Goal: Task Accomplishment & Management: Use online tool/utility

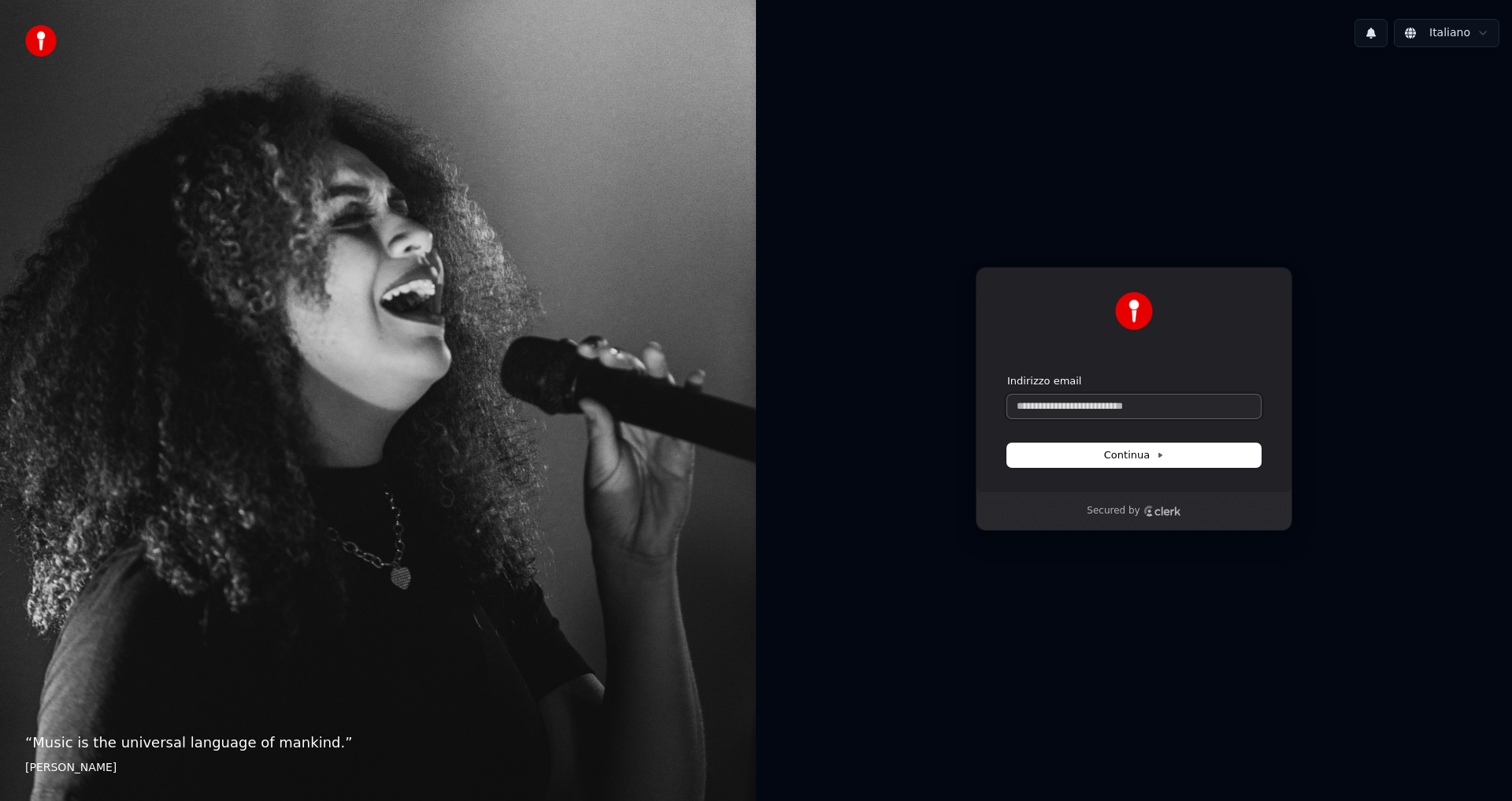
click at [1074, 415] on input "Indirizzo email" at bounding box center [1134, 406] width 253 height 24
type input "*"
click at [1109, 457] on span "Continua" at bounding box center [1134, 455] width 60 height 14
type input "**********"
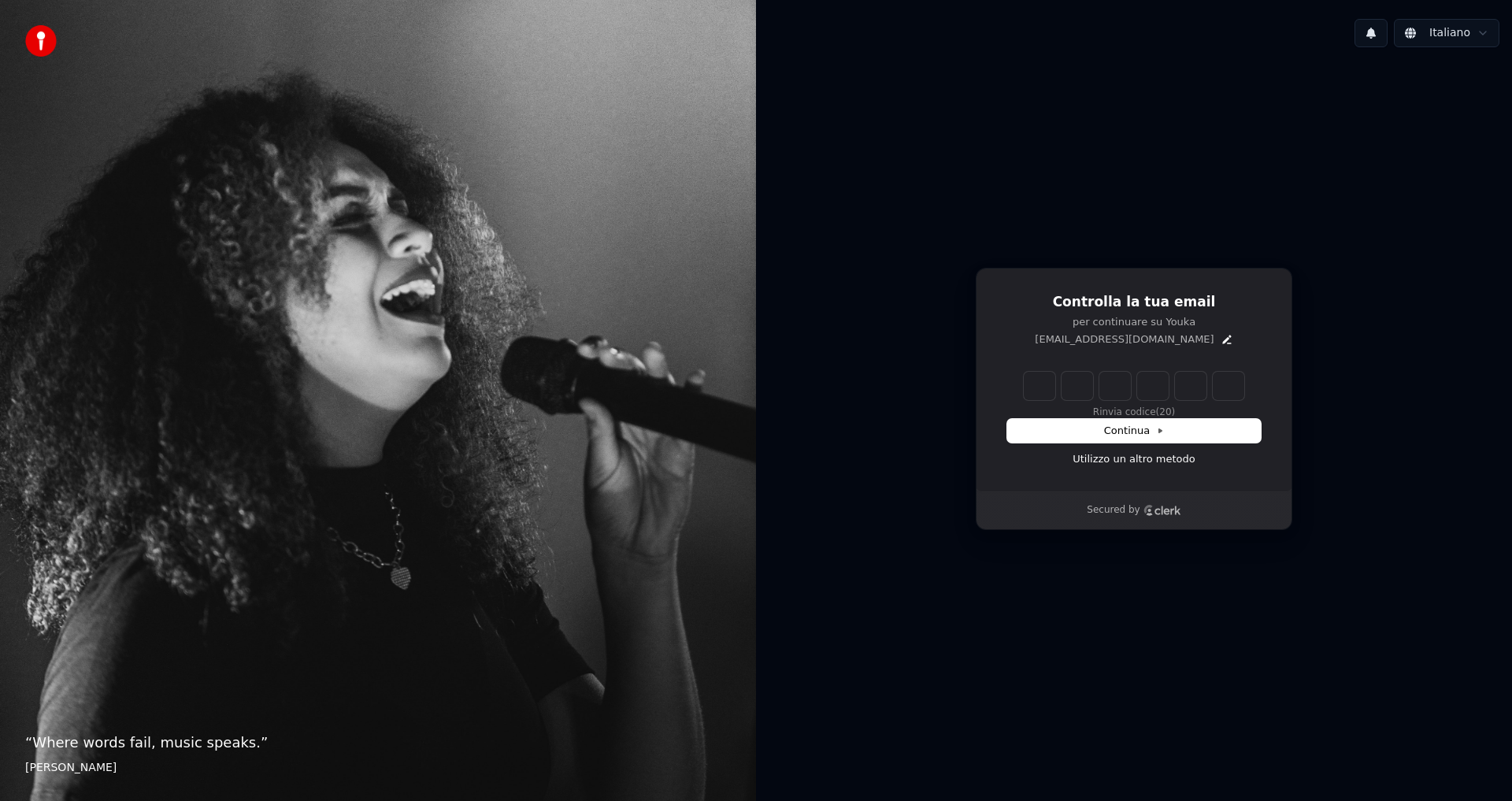
click at [1033, 391] on input "Enter verification code" at bounding box center [1134, 386] width 220 height 28
type input "******"
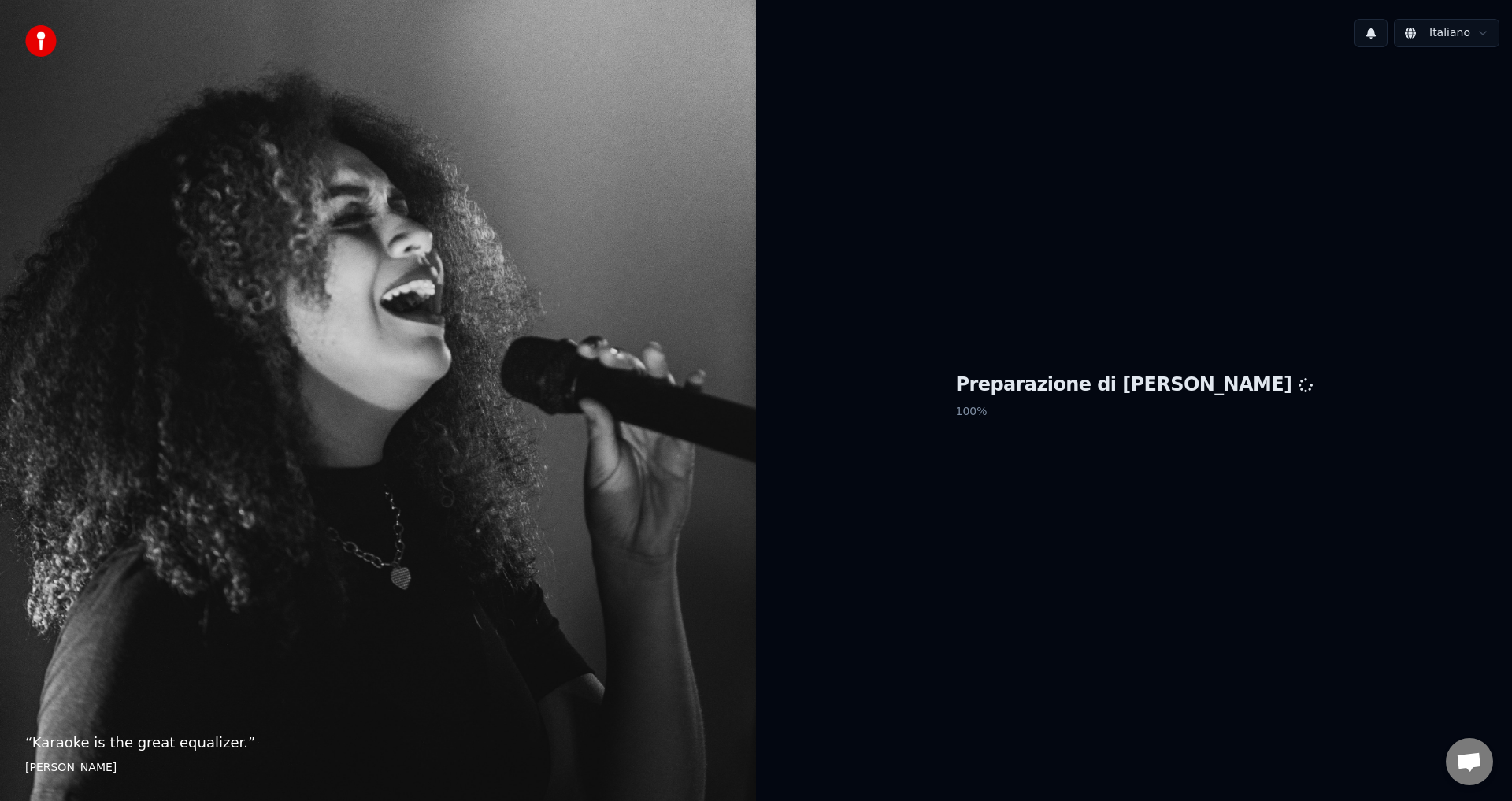
scroll to position [204, 0]
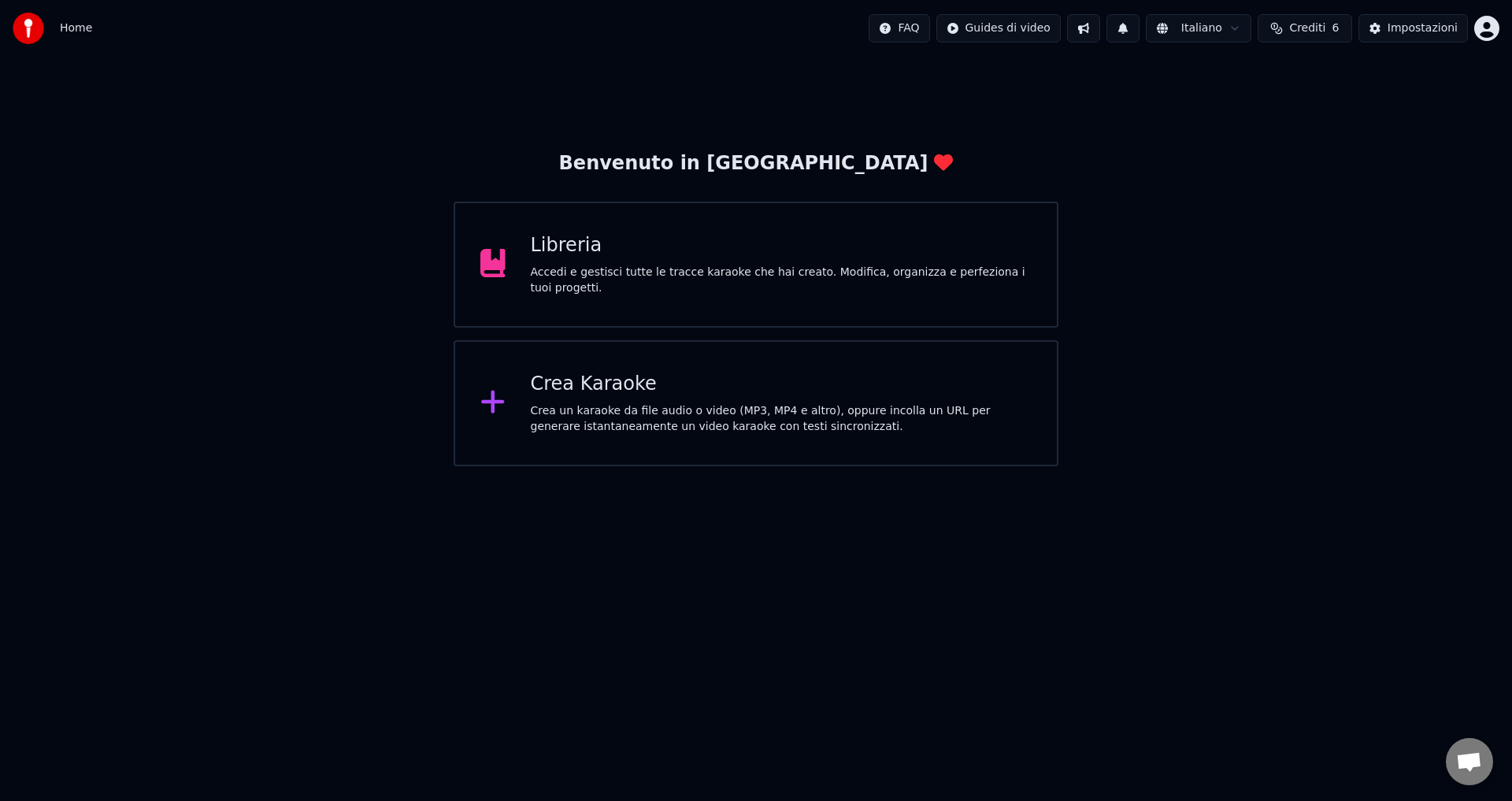
click at [595, 258] on div "Libreria" at bounding box center [782, 246] width 502 height 25
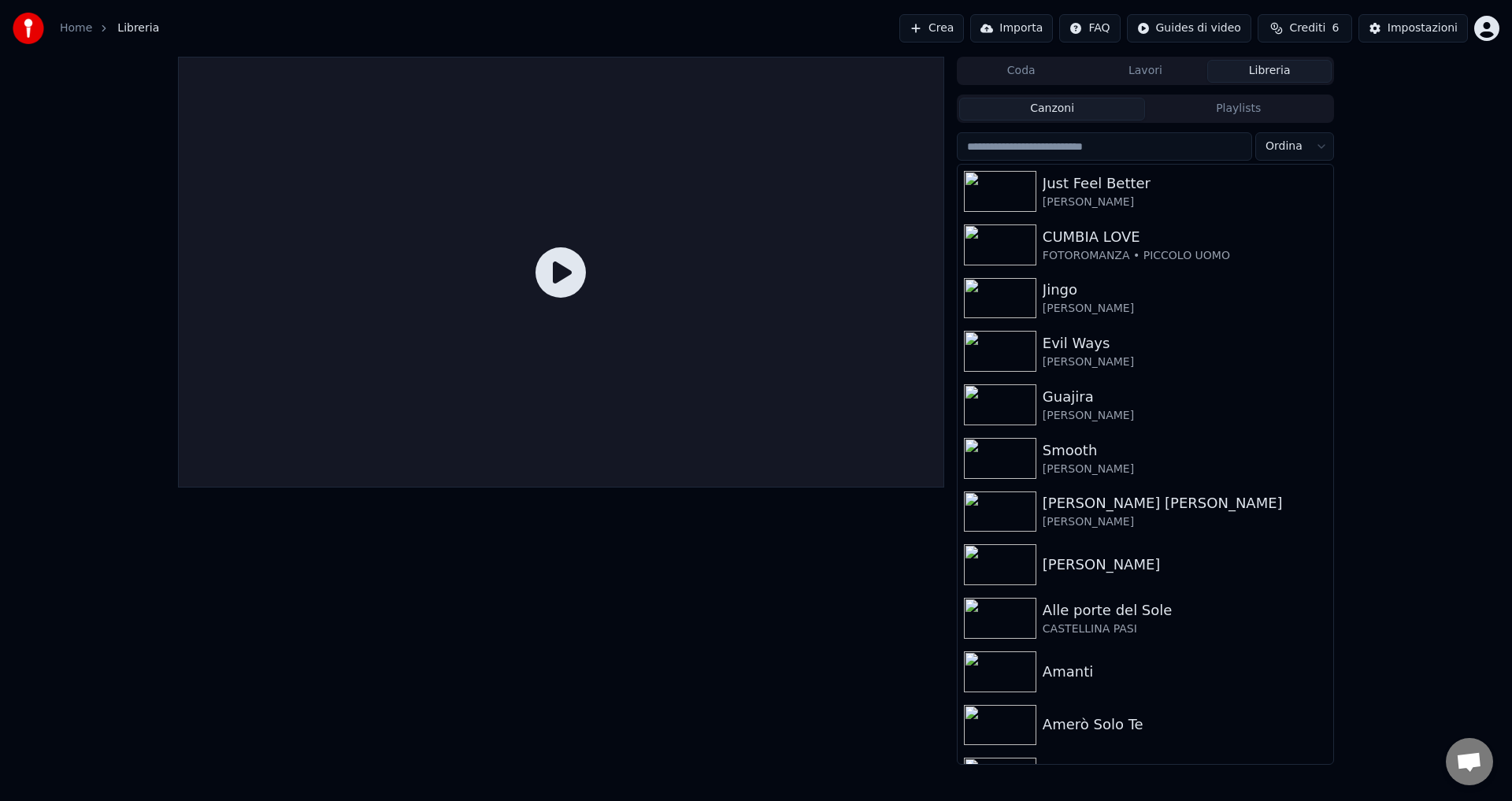
click at [1488, 766] on span "Aprire la chat" at bounding box center [1469, 762] width 47 height 47
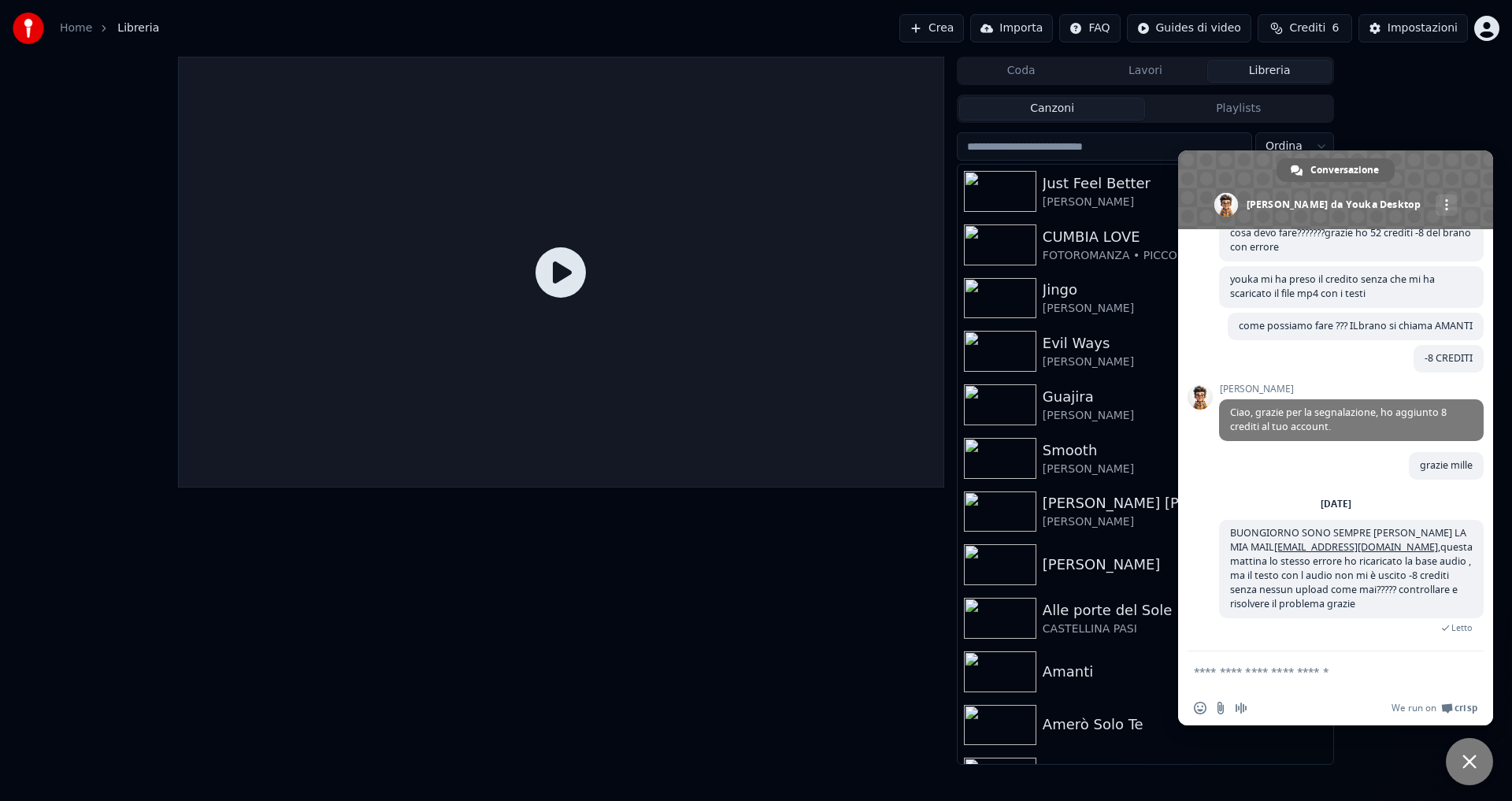
click at [1297, 206] on span at bounding box center [1335, 190] width 315 height 79
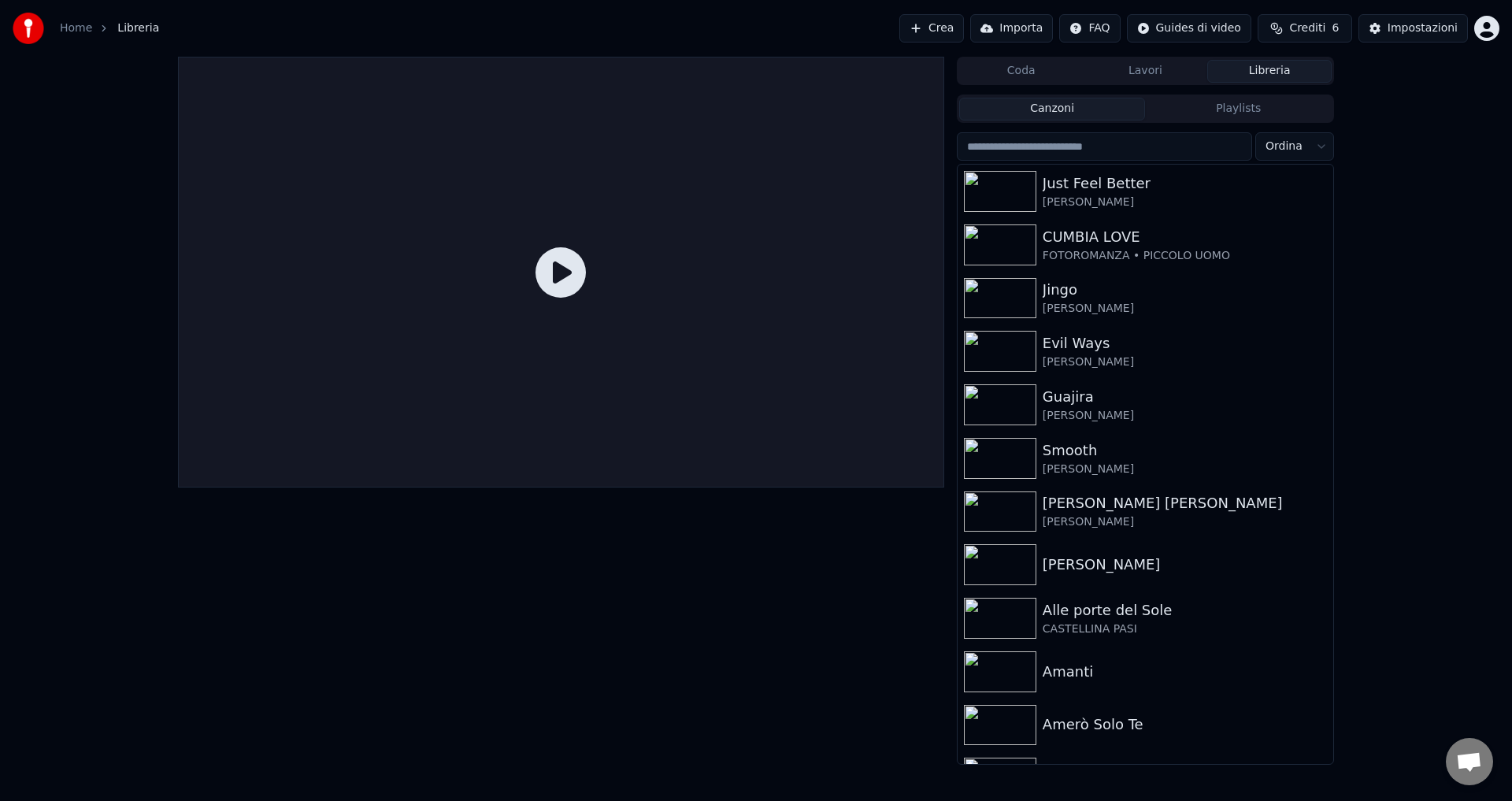
click at [1476, 766] on span "Aprire la chat" at bounding box center [1469, 763] width 26 height 22
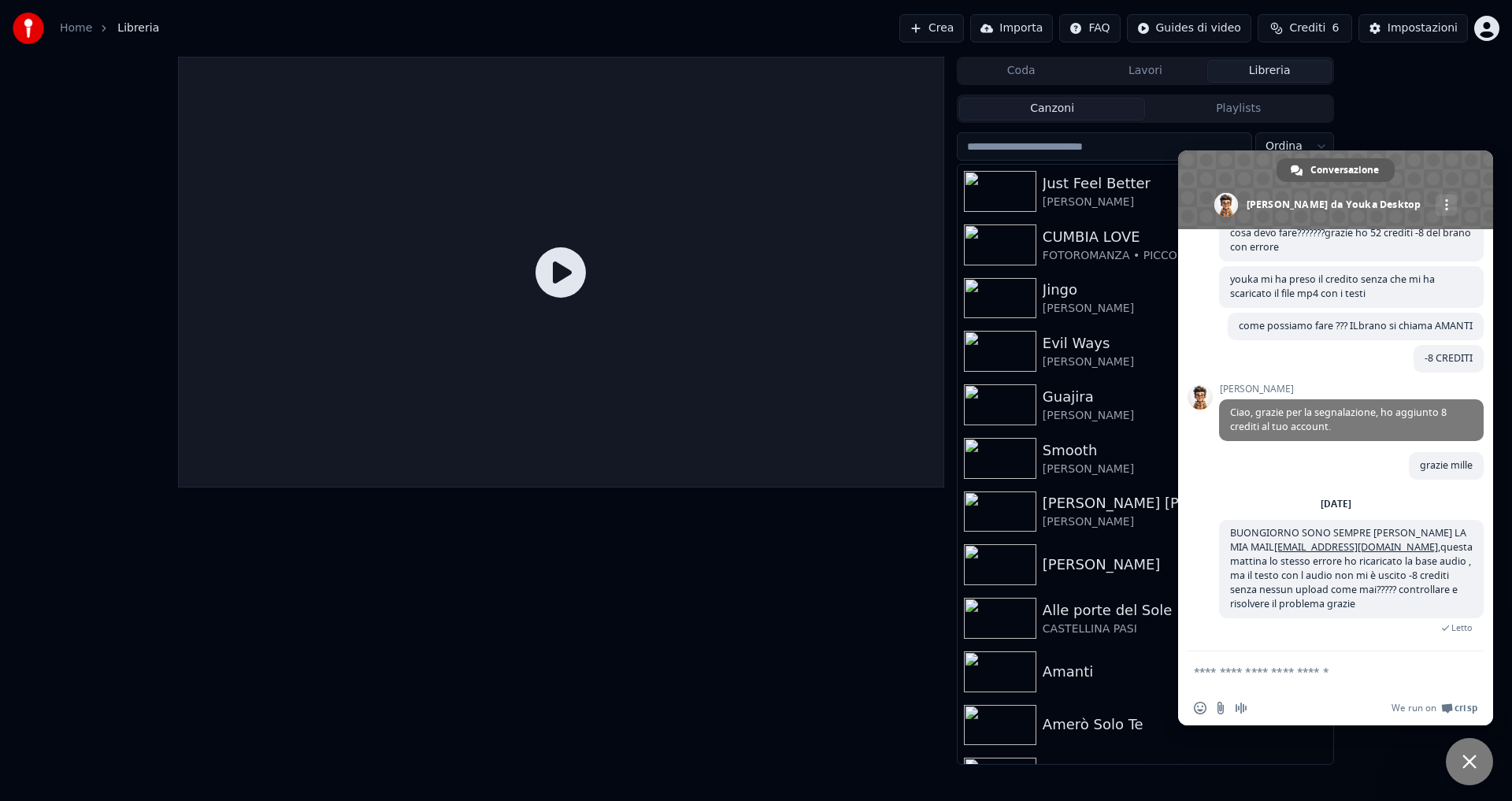
click at [1302, 165] on div "Conversazione" at bounding box center [1336, 170] width 118 height 24
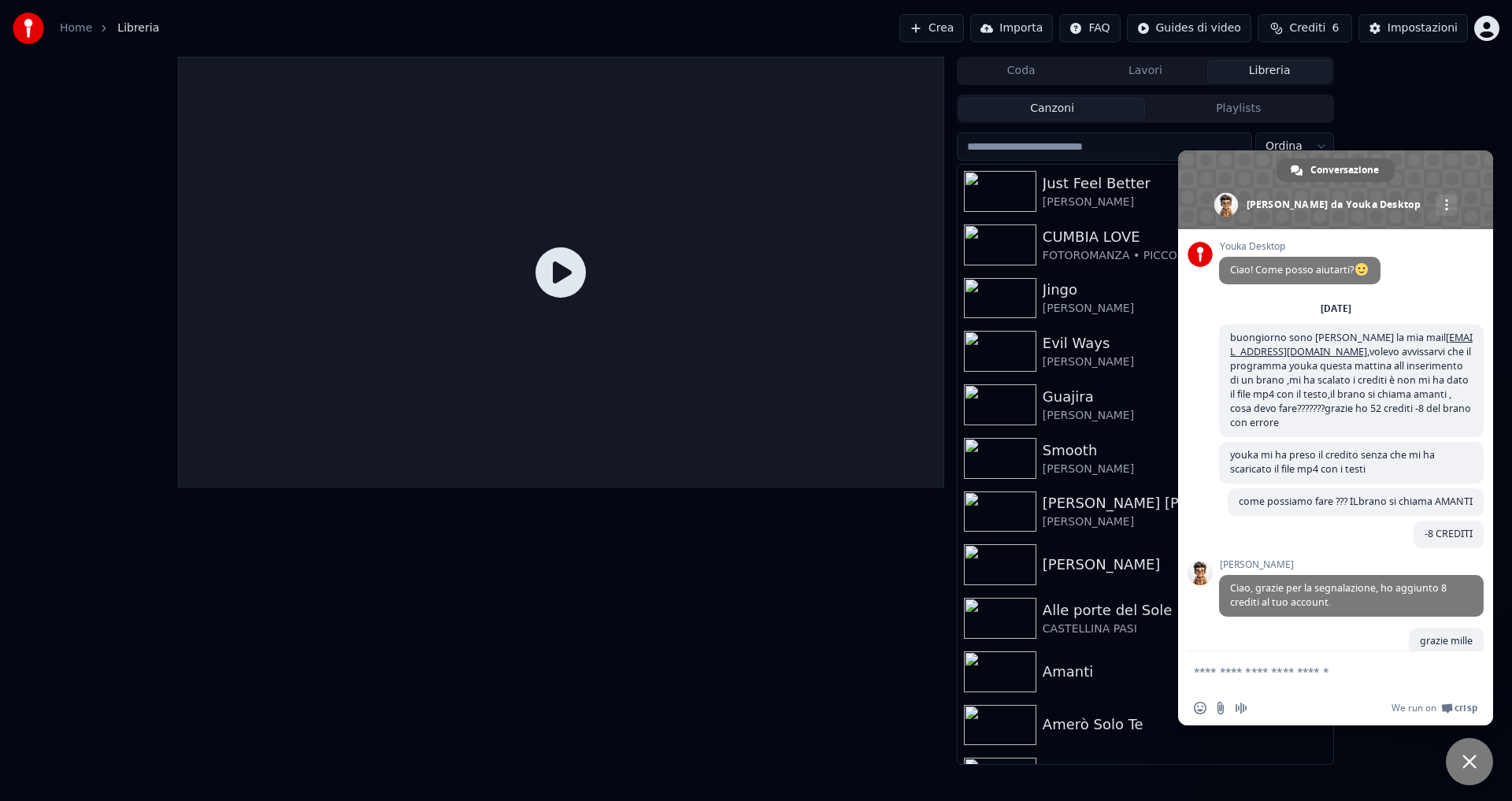
scroll to position [204, 0]
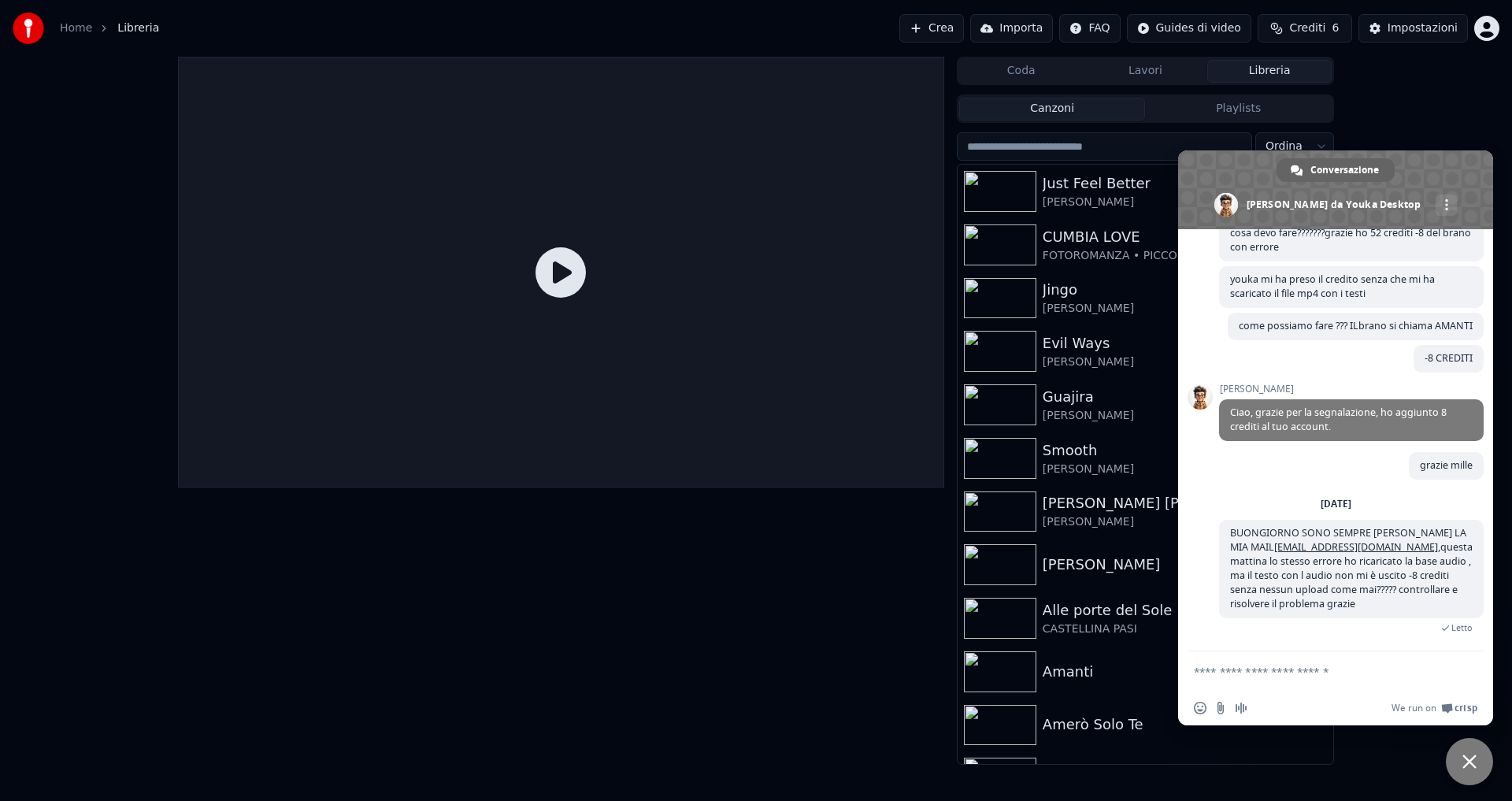
click at [1283, 672] on textarea "Scrivi il tuo messaggio..." at bounding box center [1318, 671] width 249 height 14
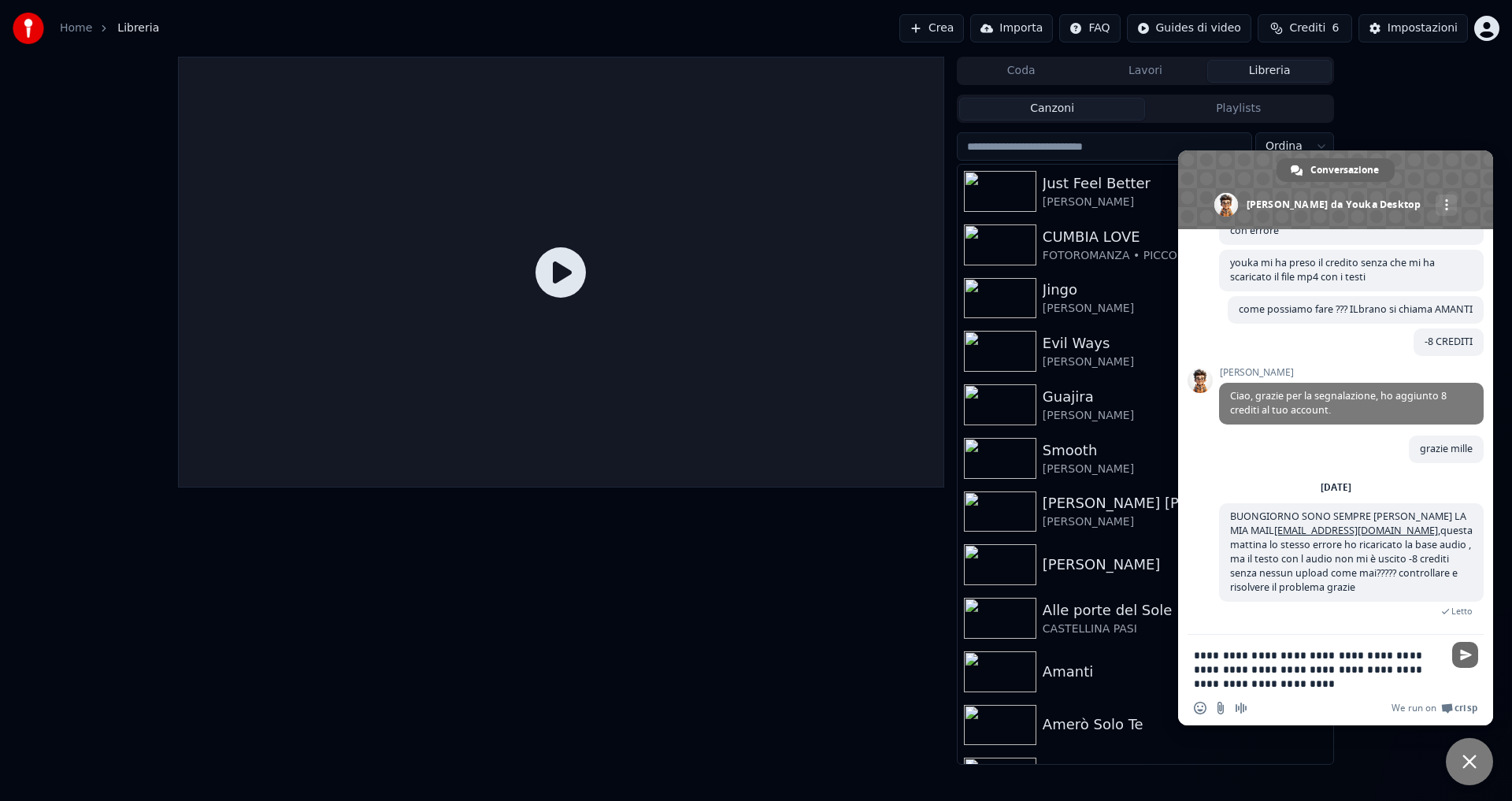
type textarea "**********"
click at [1470, 653] on span "Inviare" at bounding box center [1466, 655] width 12 height 12
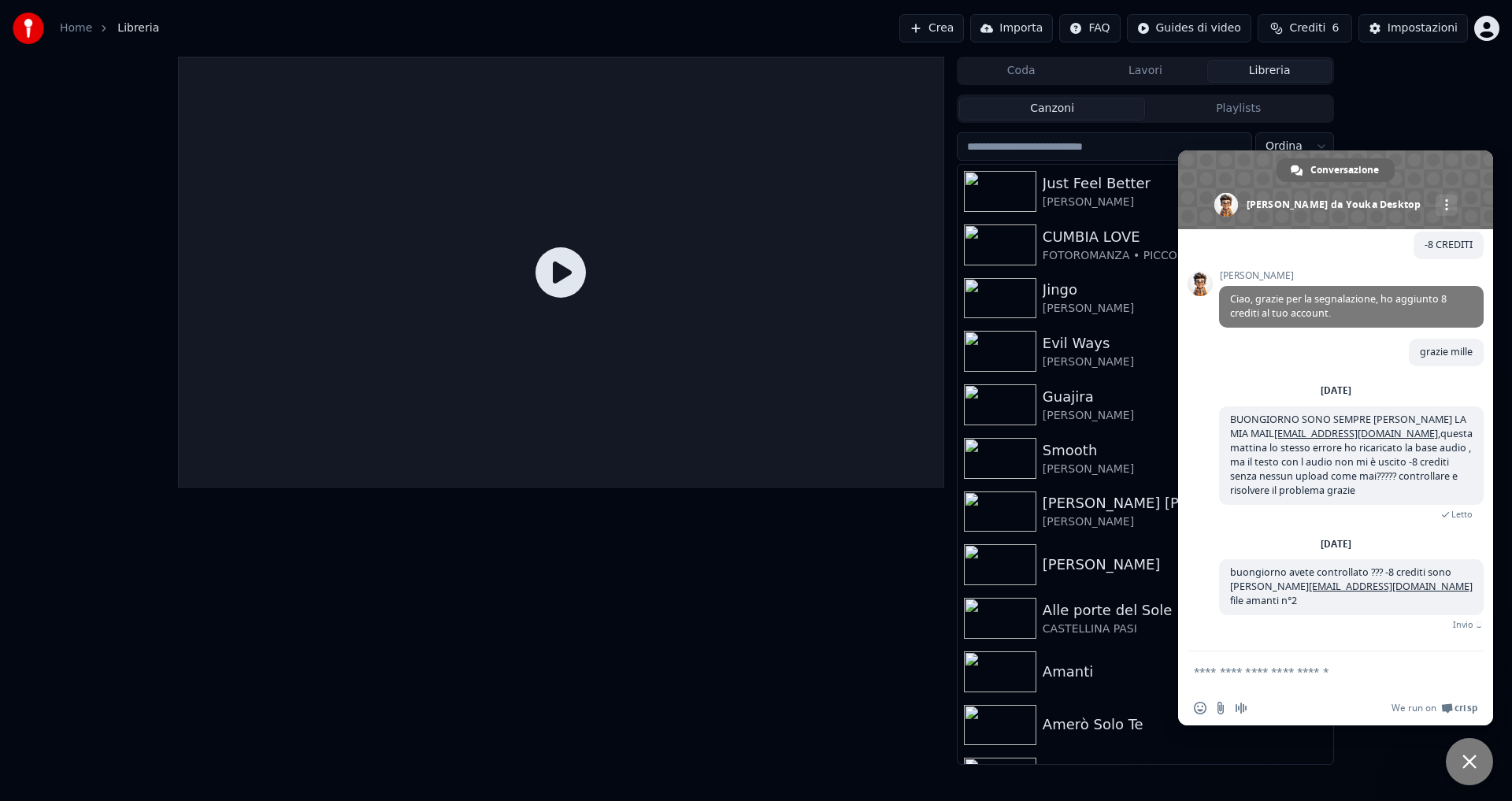
scroll to position [299, 0]
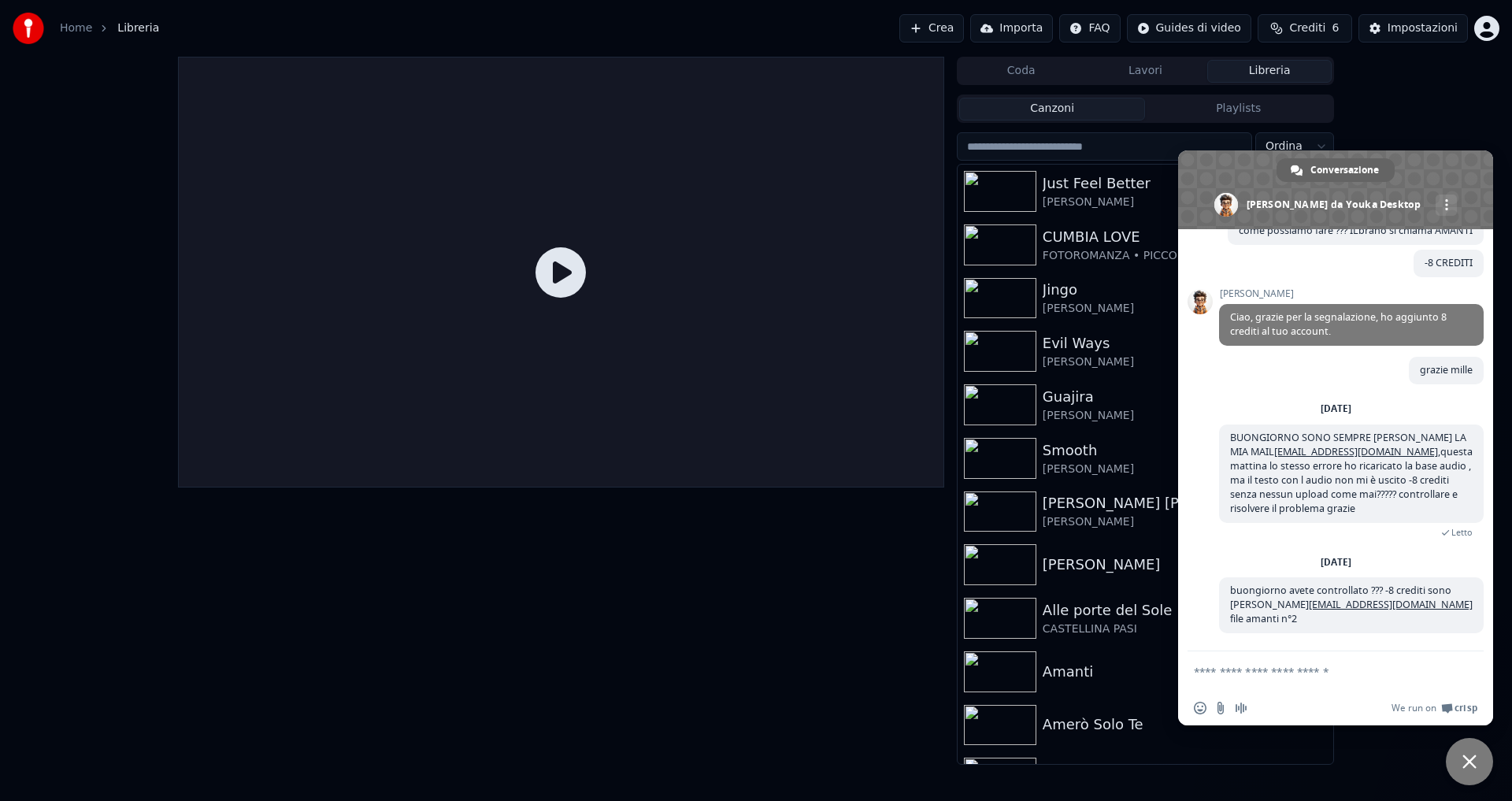
click at [1339, 558] on div "[DATE]" at bounding box center [1335, 562] width 30 height 9
click at [1338, 558] on div "[DATE]" at bounding box center [1335, 562] width 30 height 9
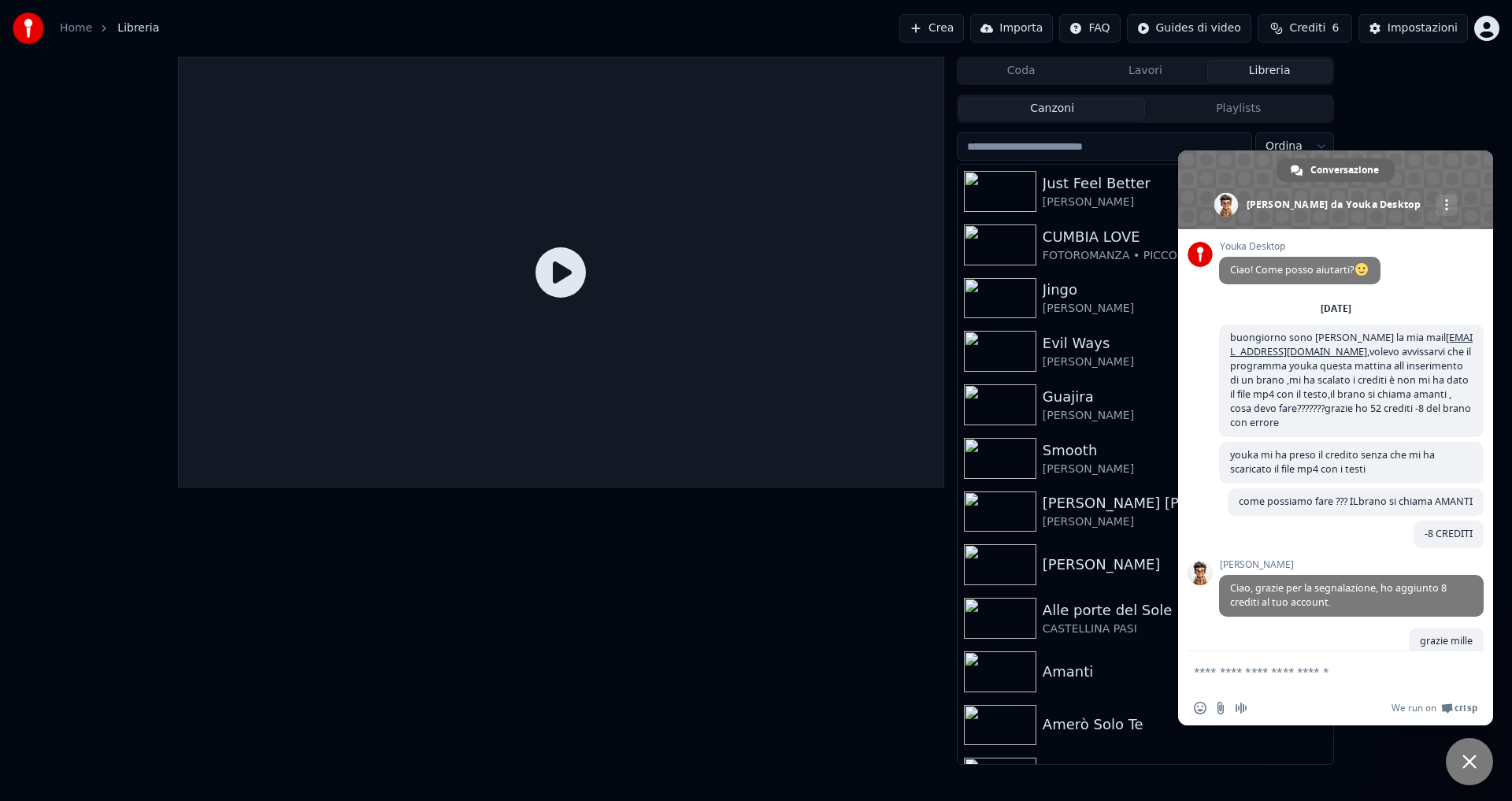
click at [1329, 155] on span at bounding box center [1335, 190] width 315 height 79
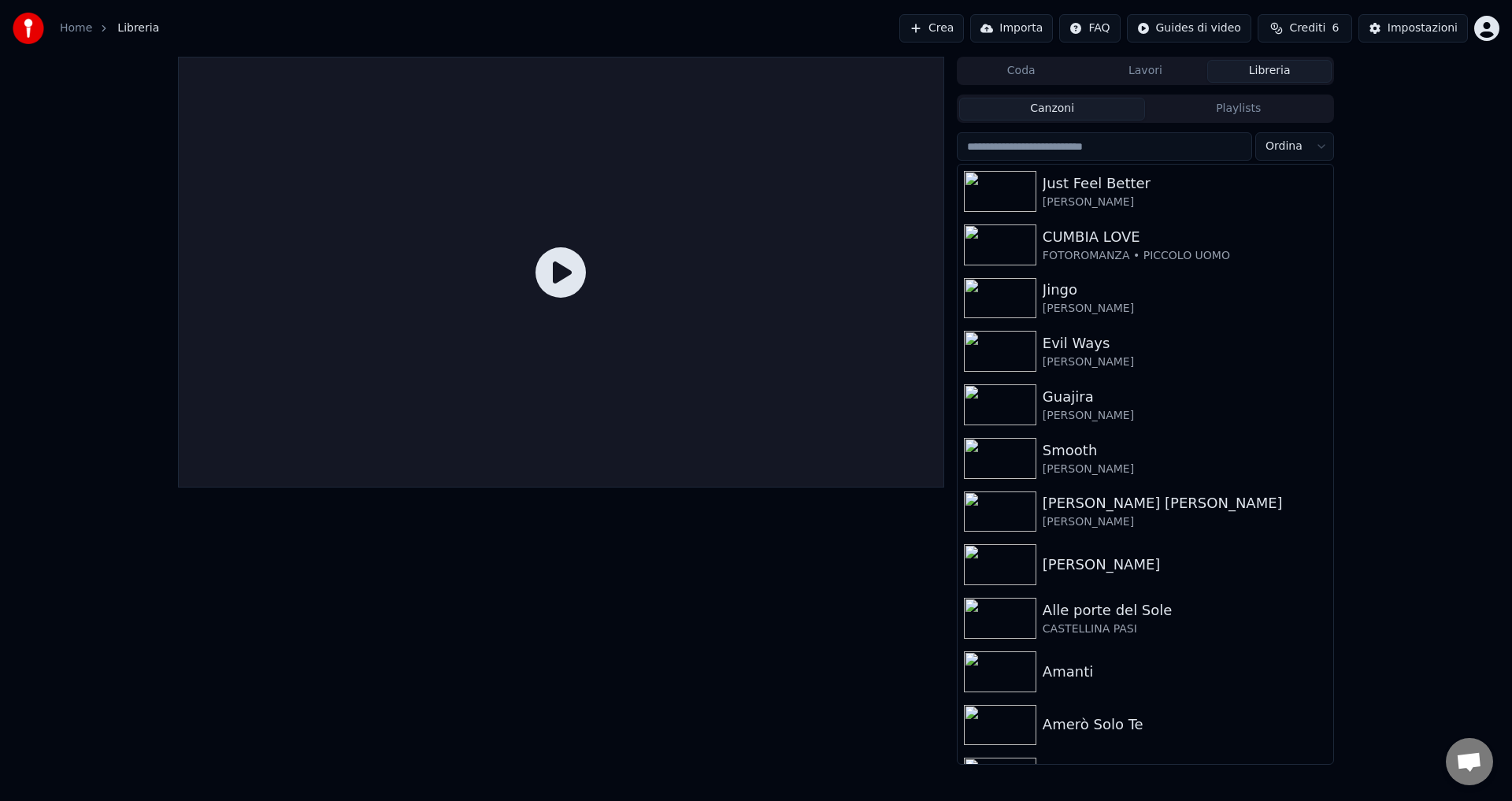
click at [1466, 768] on span "Aprire la chat" at bounding box center [1469, 763] width 26 height 22
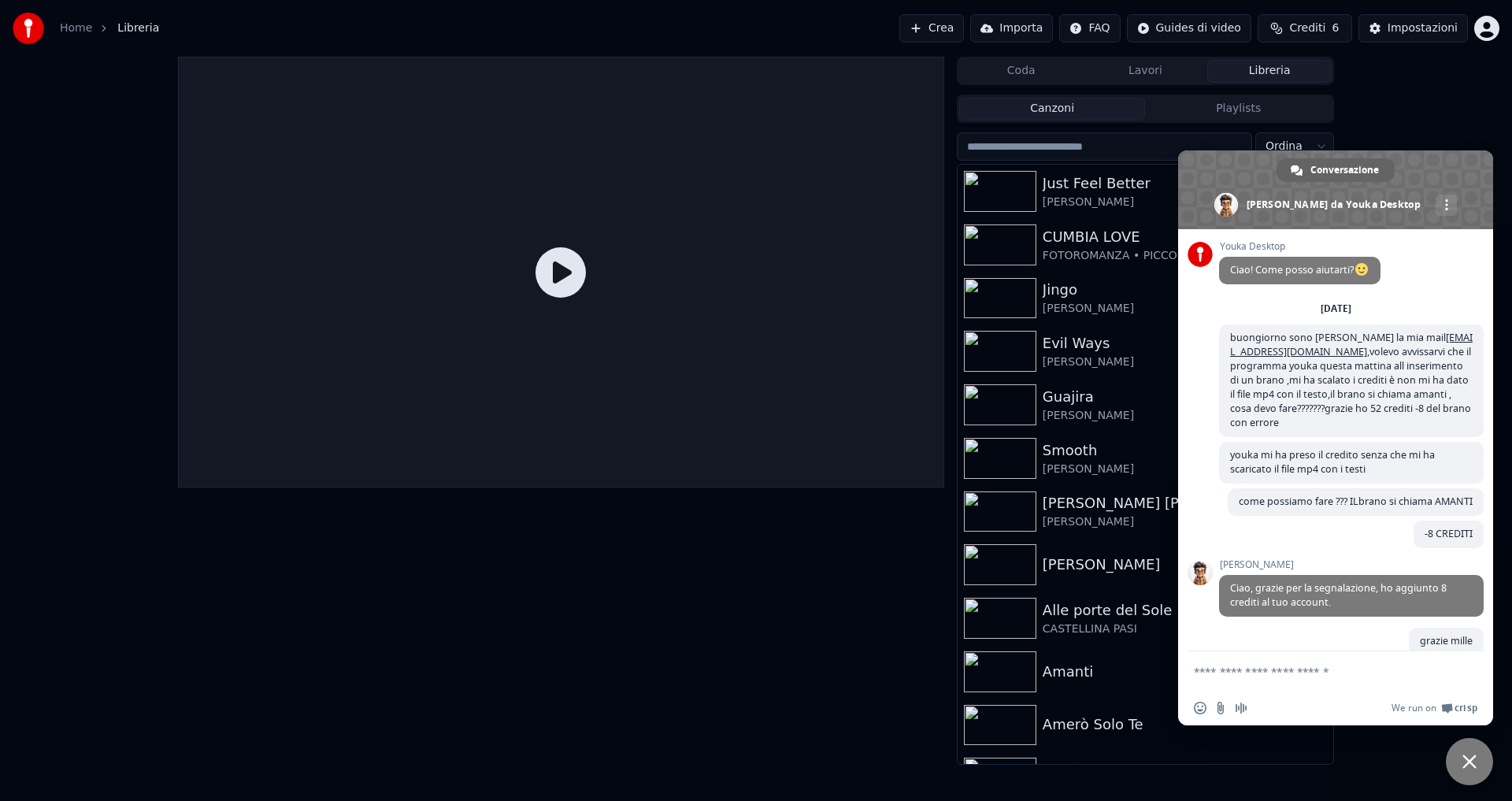
scroll to position [299, 0]
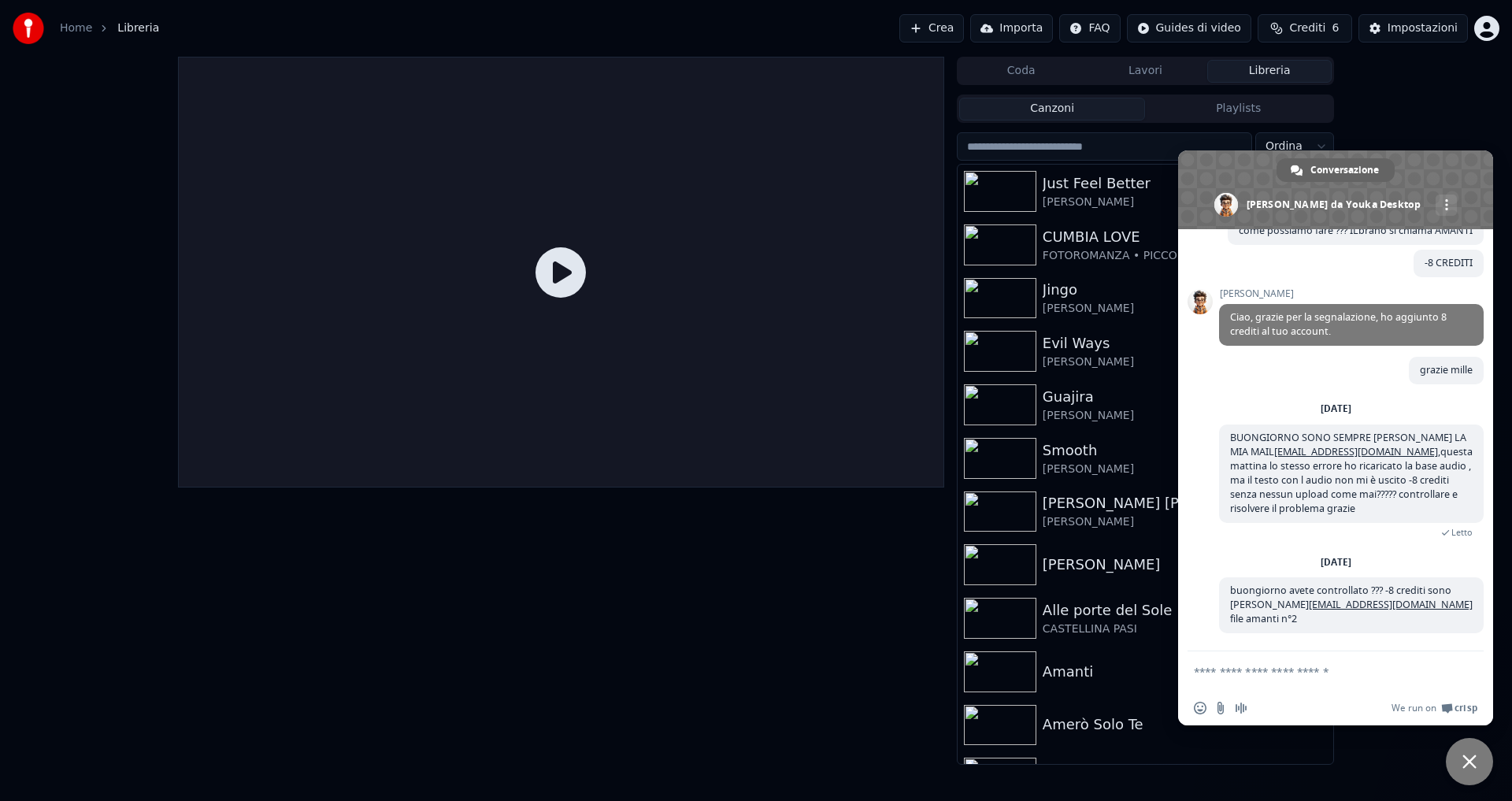
click at [1412, 96] on div "Coda Lavori Libreria Canzoni Playlists Ordina Just Feel Better [PERSON_NAME] CU…" at bounding box center [756, 410] width 1512 height 708
click at [1412, 180] on span at bounding box center [1335, 190] width 315 height 79
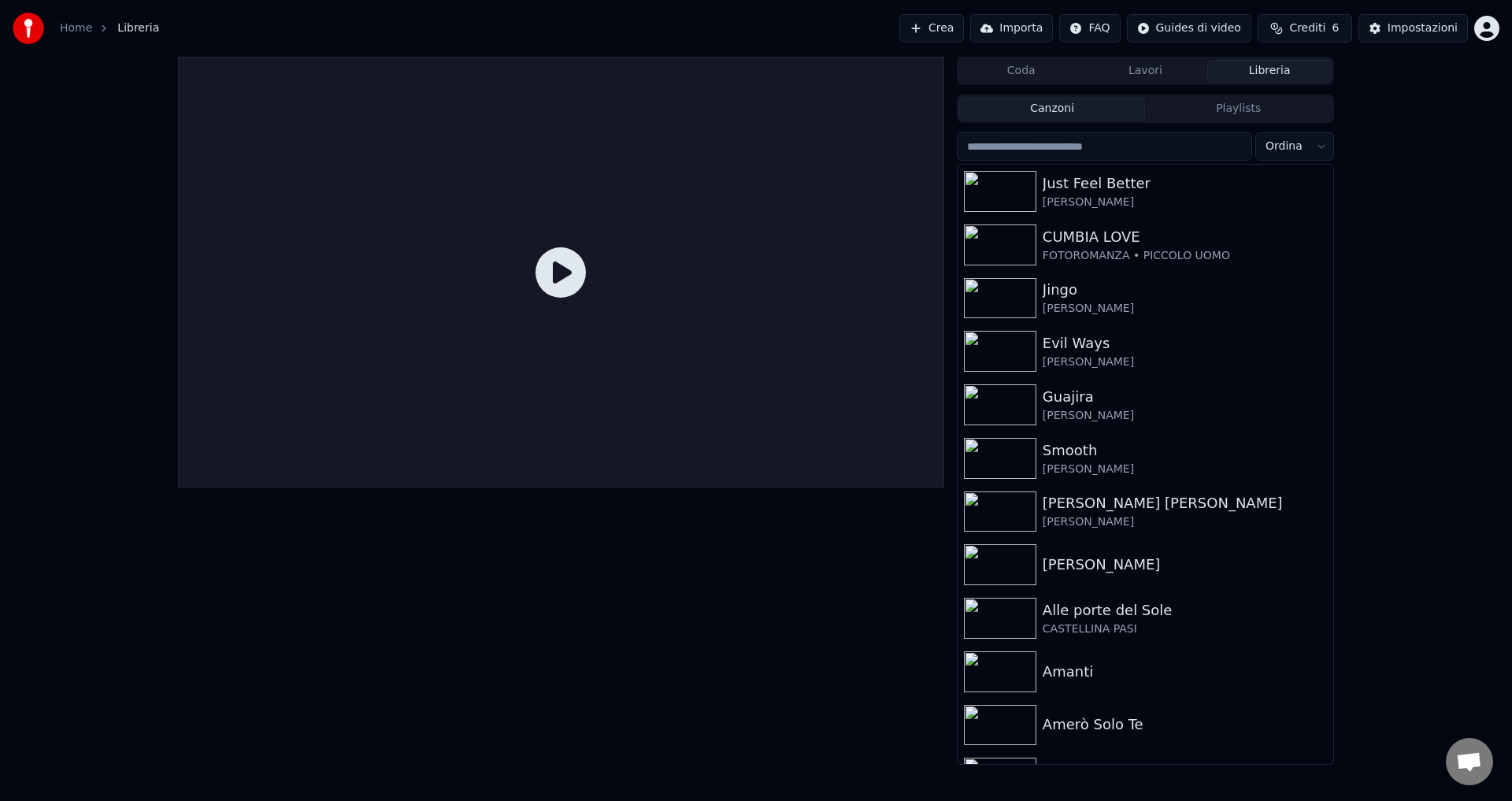
click at [1242, 68] on button "Libreria" at bounding box center [1269, 72] width 124 height 23
click at [1068, 288] on div "Jingo" at bounding box center [1177, 289] width 269 height 22
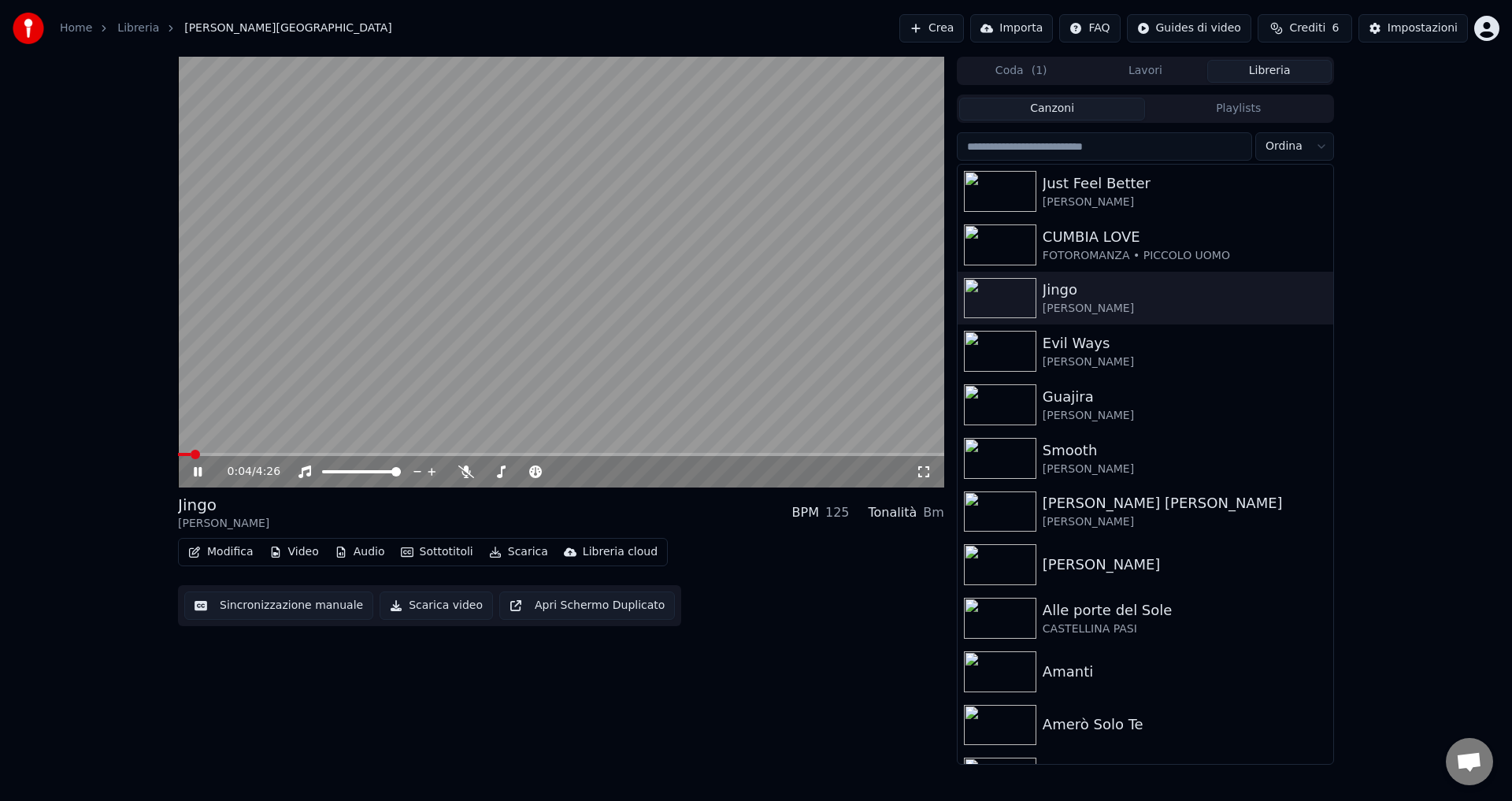
click at [225, 454] on span at bounding box center [561, 455] width 766 height 3
click at [261, 454] on span at bounding box center [561, 455] width 766 height 3
click at [200, 470] on icon at bounding box center [198, 471] width 8 height 9
click at [275, 607] on button "Sincronizzazione manuale" at bounding box center [279, 605] width 189 height 28
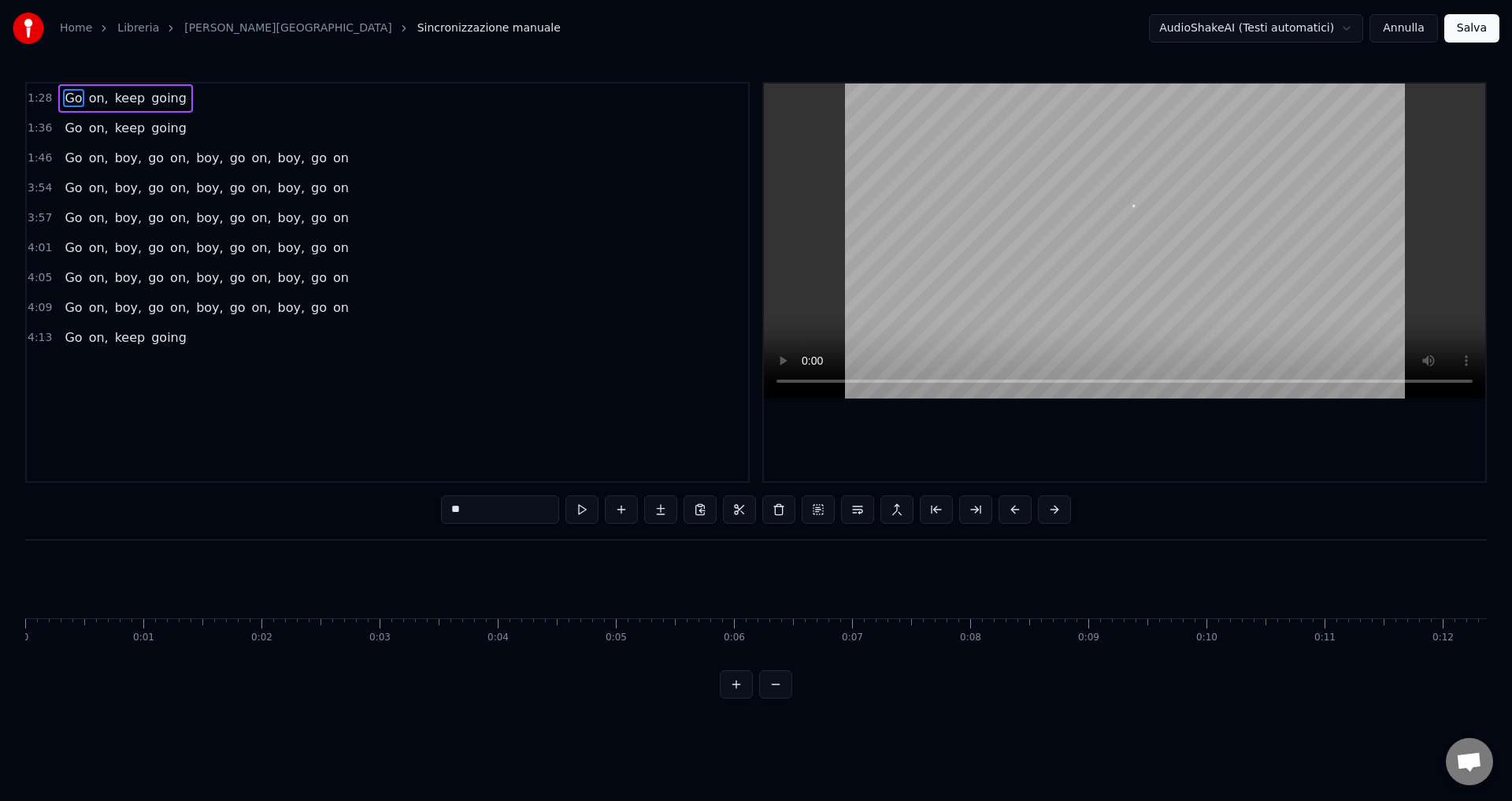
scroll to position [0, 10374]
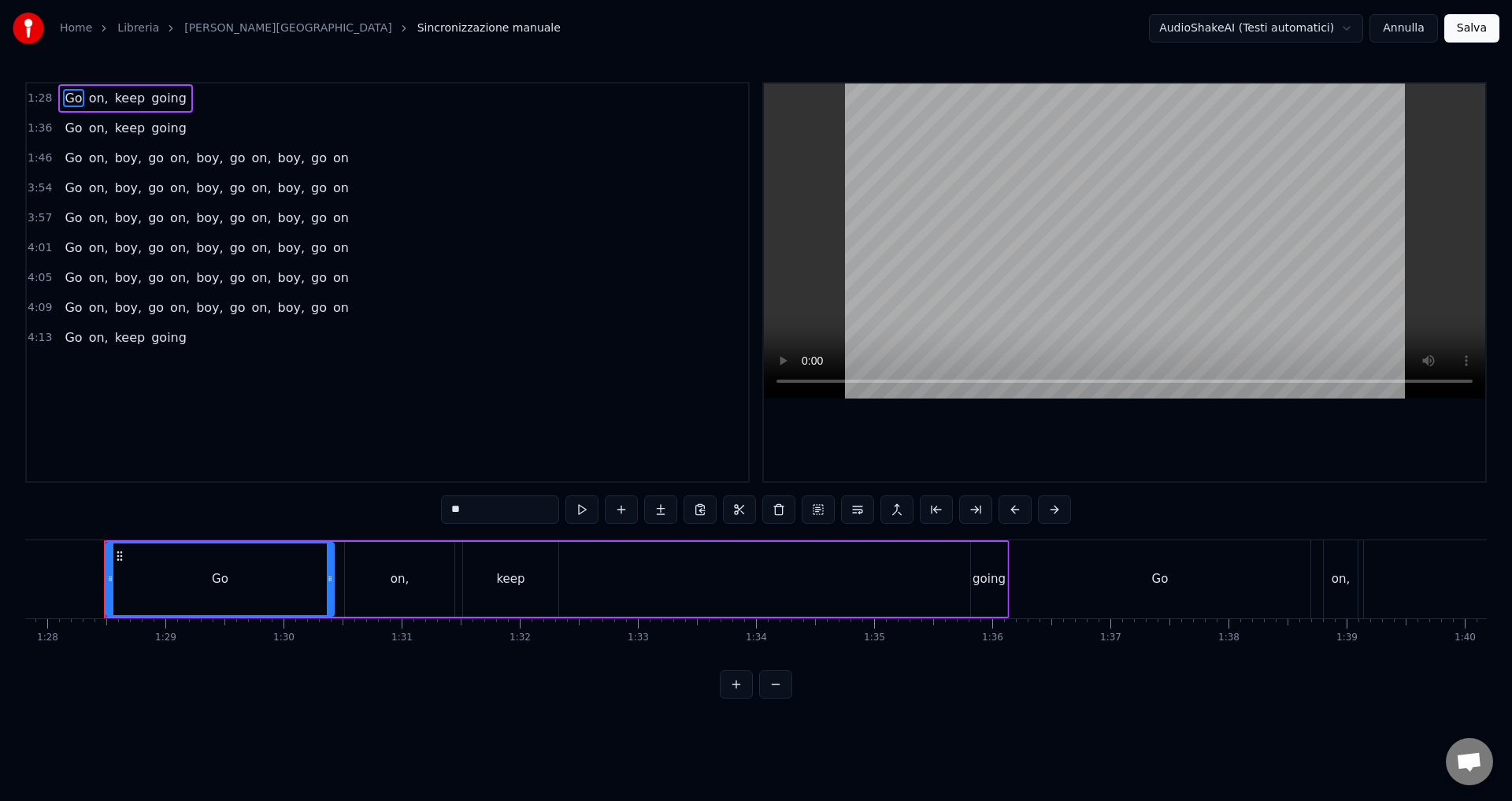
click at [1404, 32] on button "Annulla" at bounding box center [1403, 28] width 68 height 28
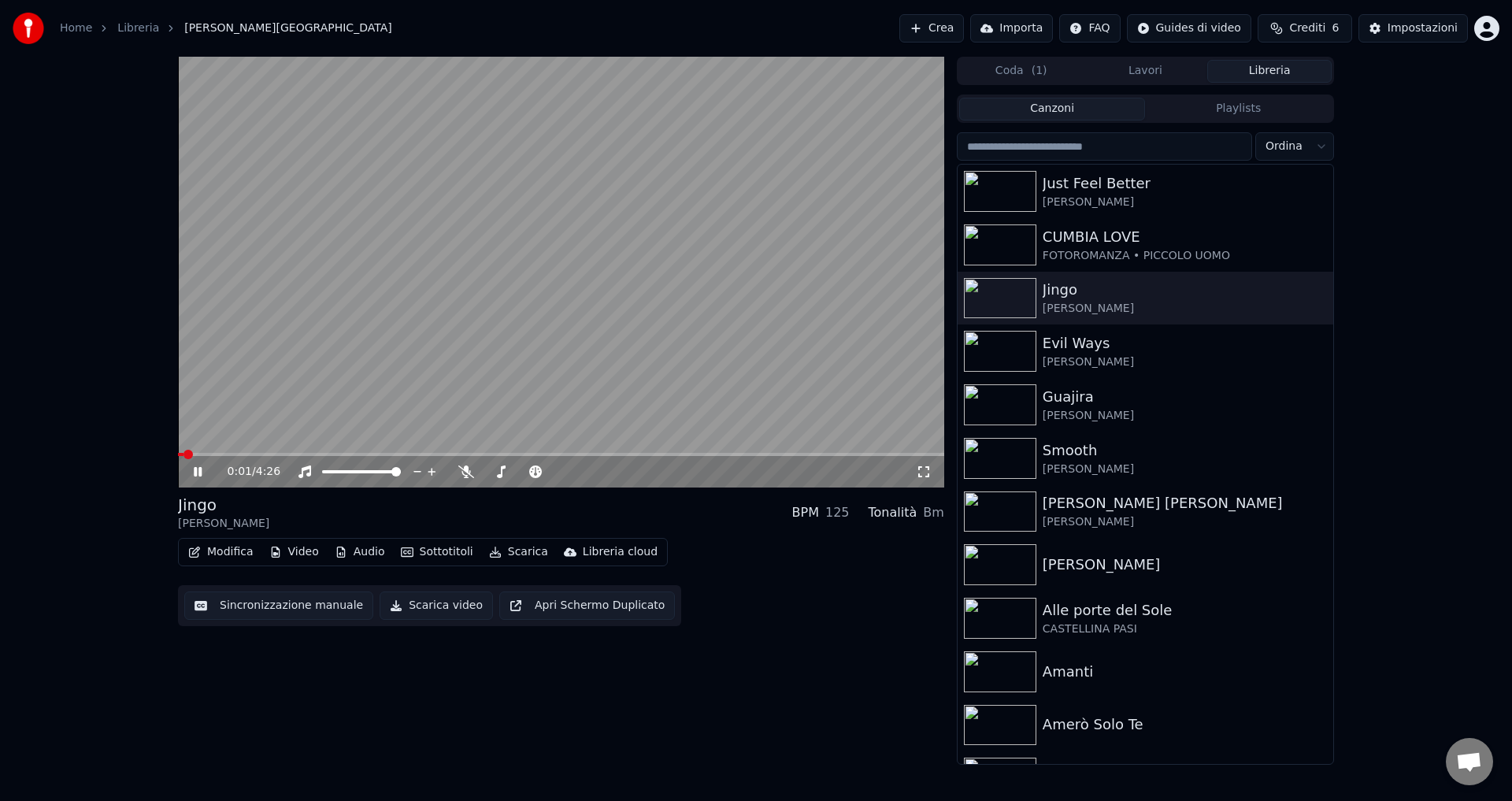
click at [199, 467] on icon at bounding box center [209, 471] width 37 height 12
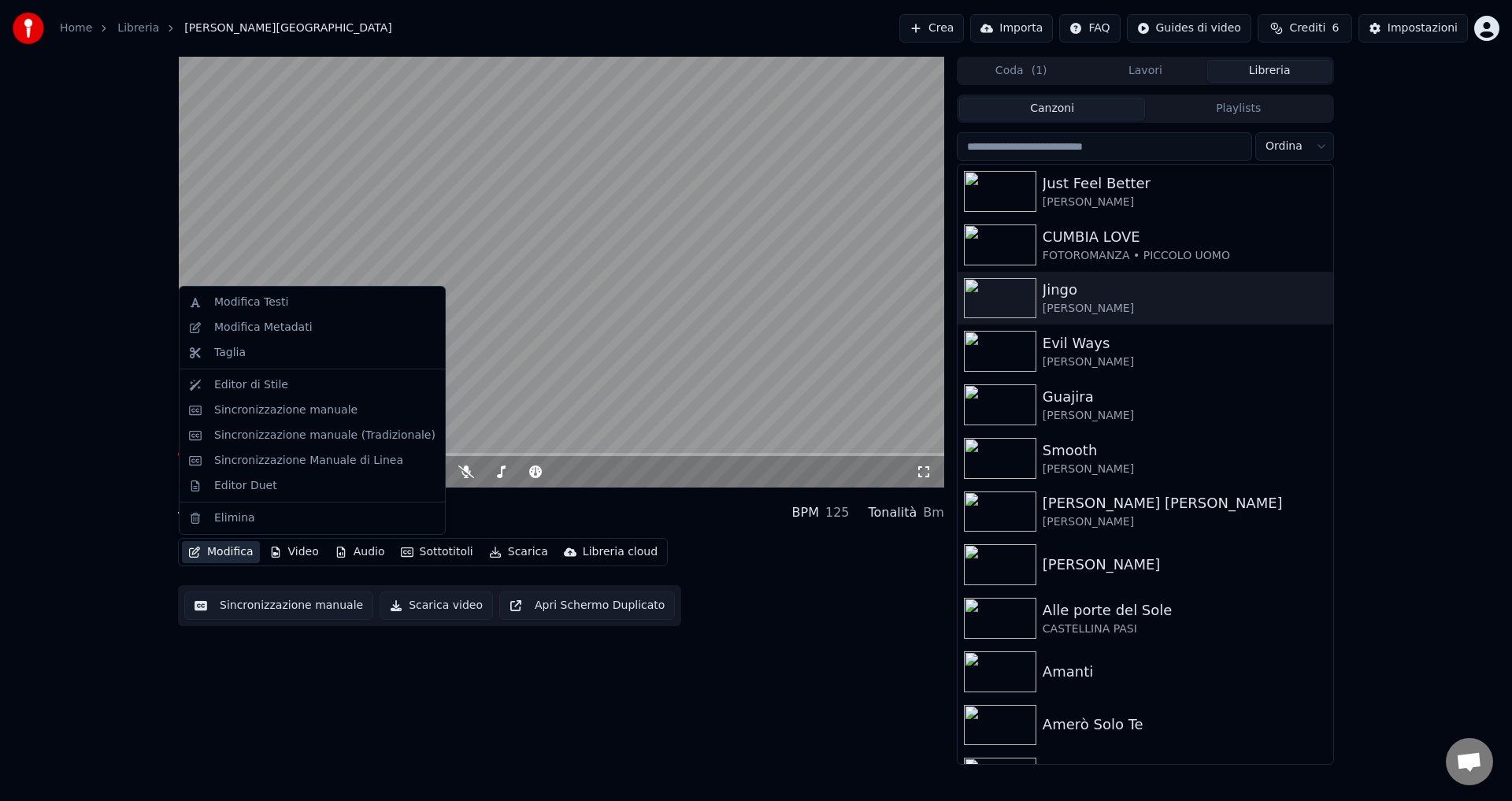
click at [222, 552] on button "Modifica" at bounding box center [220, 552] width 78 height 22
click at [293, 645] on div "0:02 / 4:26 [PERSON_NAME] BPM 125 Tonalità Bm Modifica Video Audio Sottotitoli …" at bounding box center [561, 410] width 766 height 708
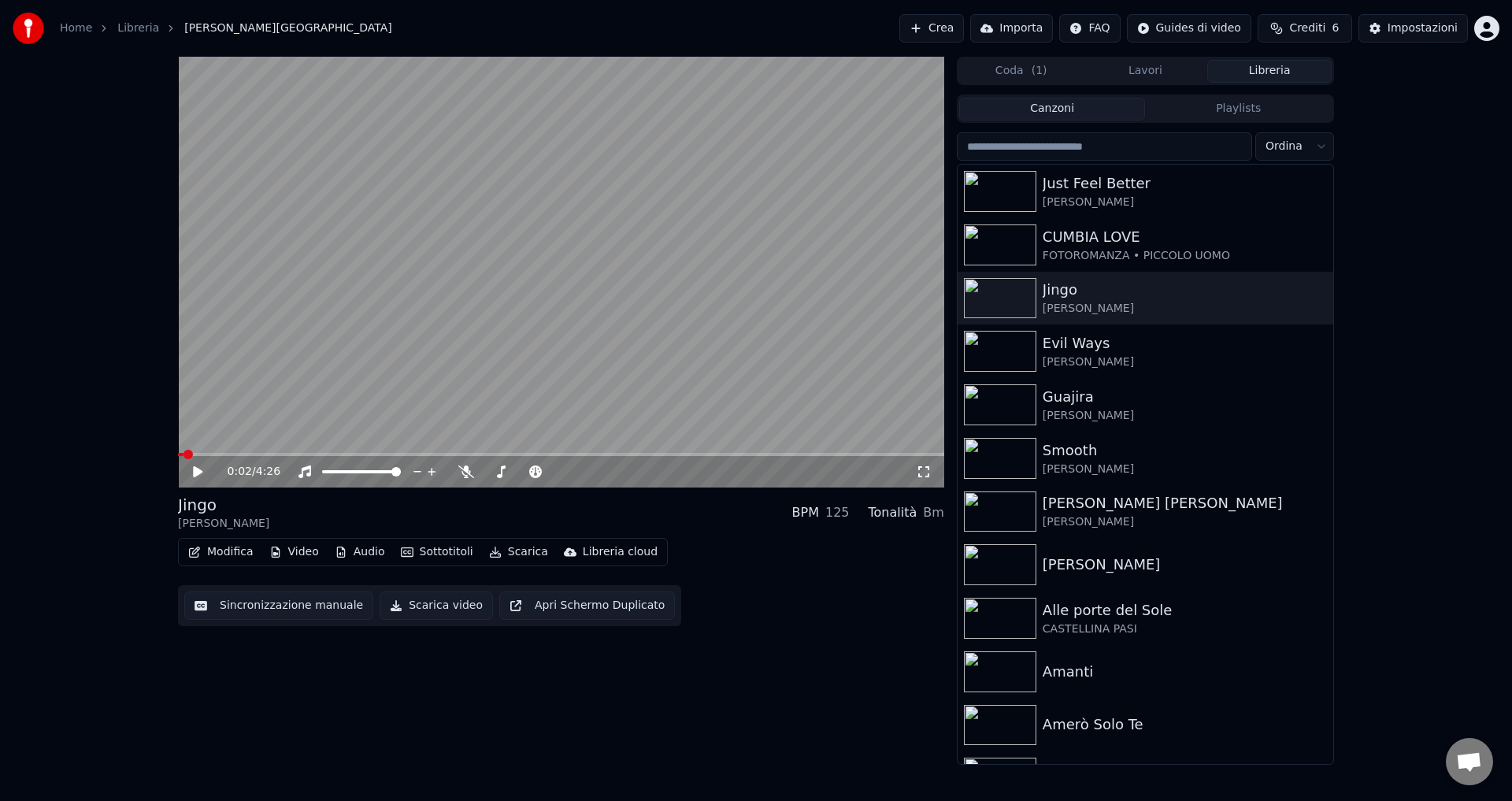
click at [1469, 775] on span "Aprire la chat" at bounding box center [1469, 762] width 47 height 47
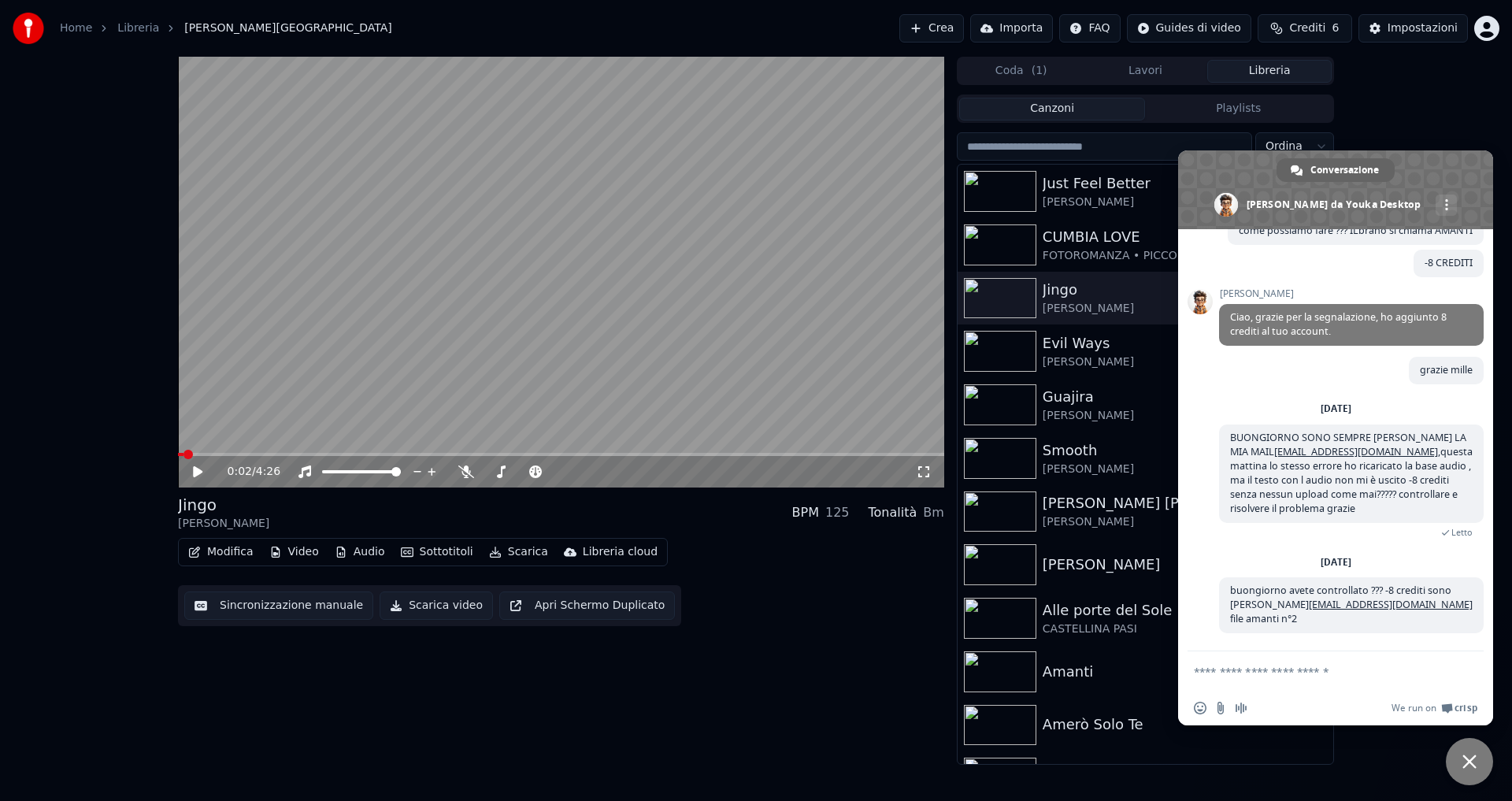
click at [885, 707] on div "0:02 / 4:26 [PERSON_NAME] BPM 125 Tonalità Bm Modifica Video Audio Sottotitoli …" at bounding box center [561, 410] width 766 height 708
click at [1469, 753] on span "Chiudere la chat" at bounding box center [1469, 762] width 47 height 47
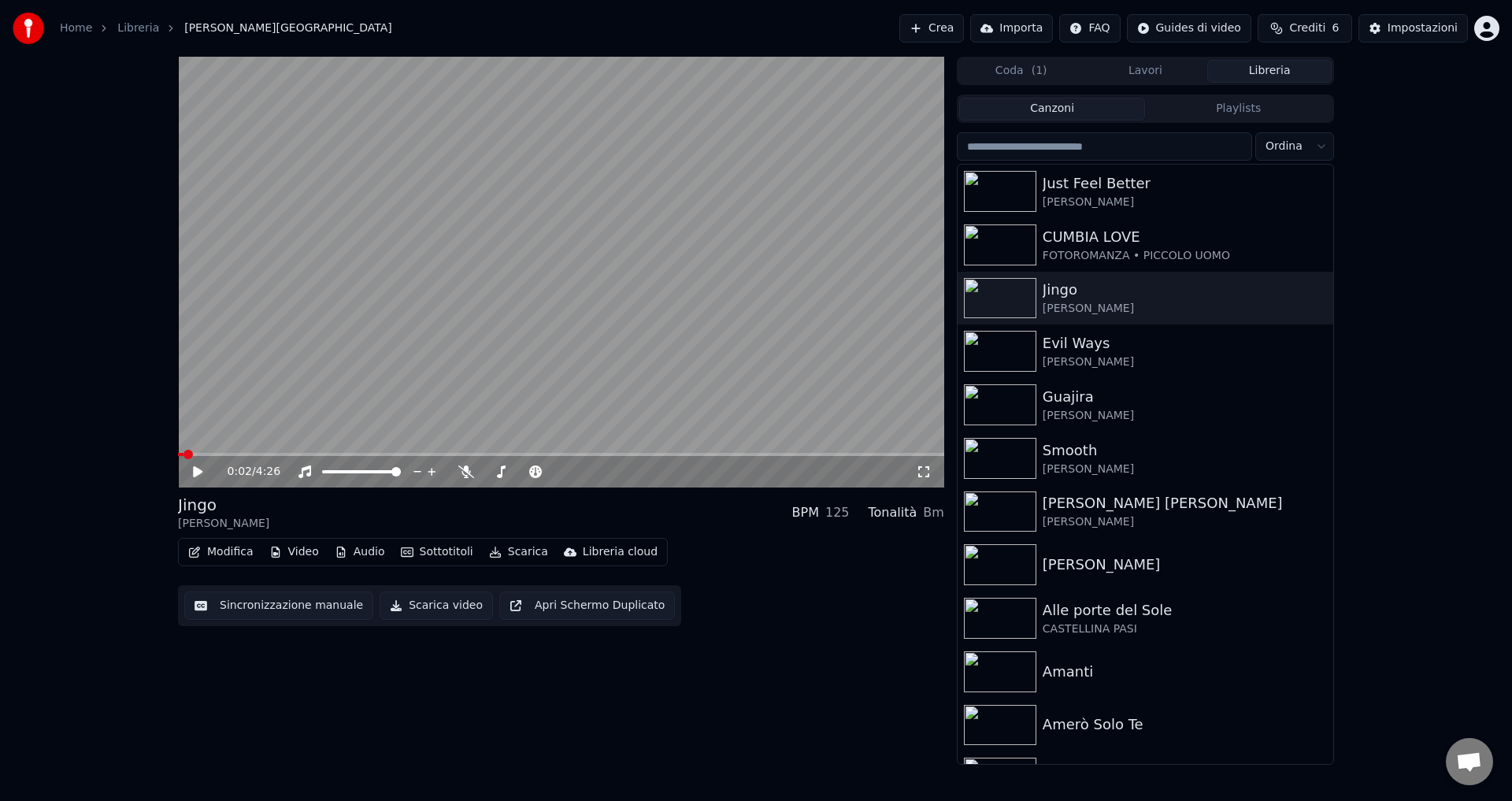
click at [199, 470] on icon at bounding box center [197, 471] width 9 height 11
click at [258, 613] on button "Sincronizzazione manuale" at bounding box center [279, 605] width 189 height 28
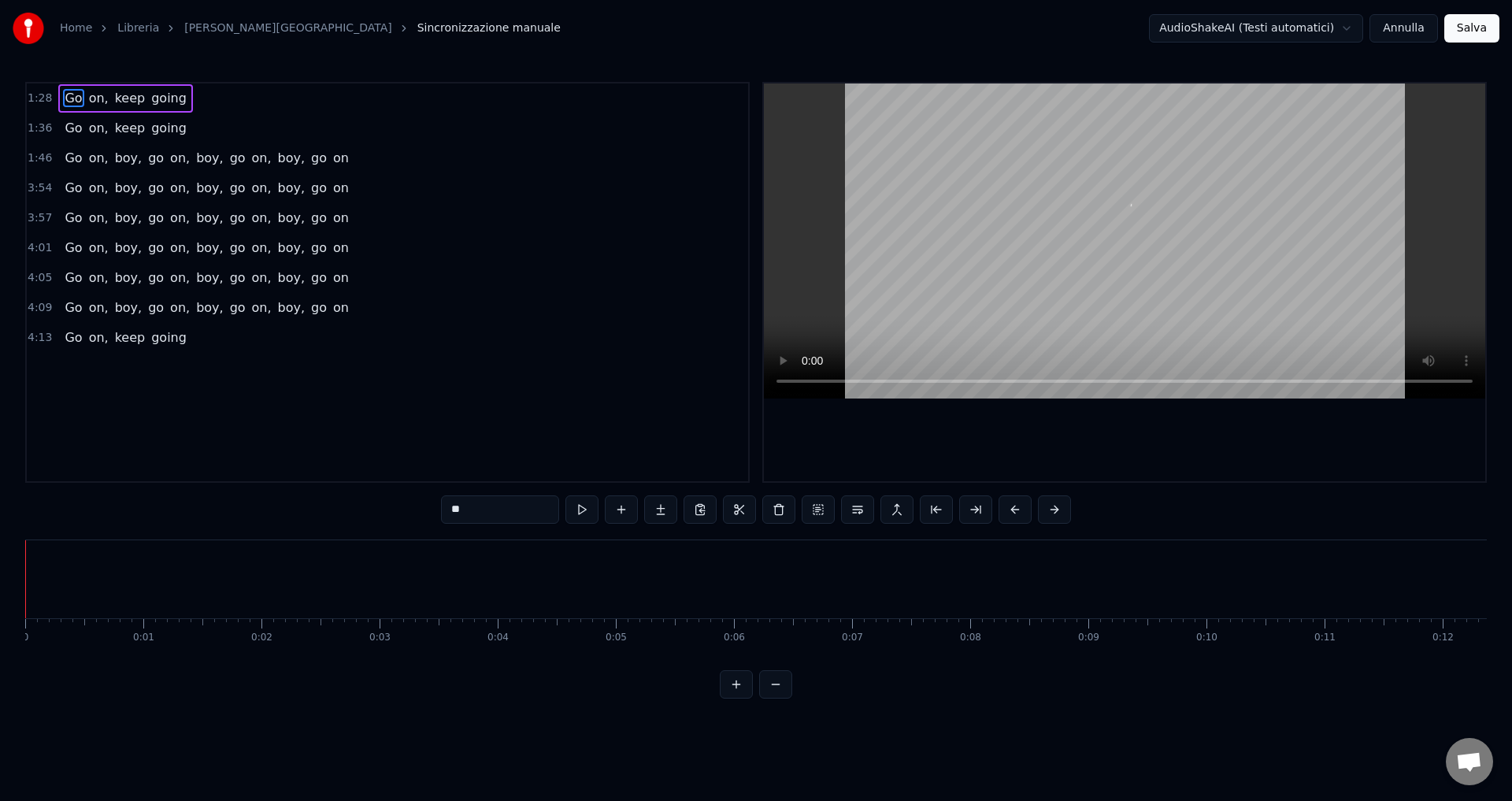
scroll to position [0, 10374]
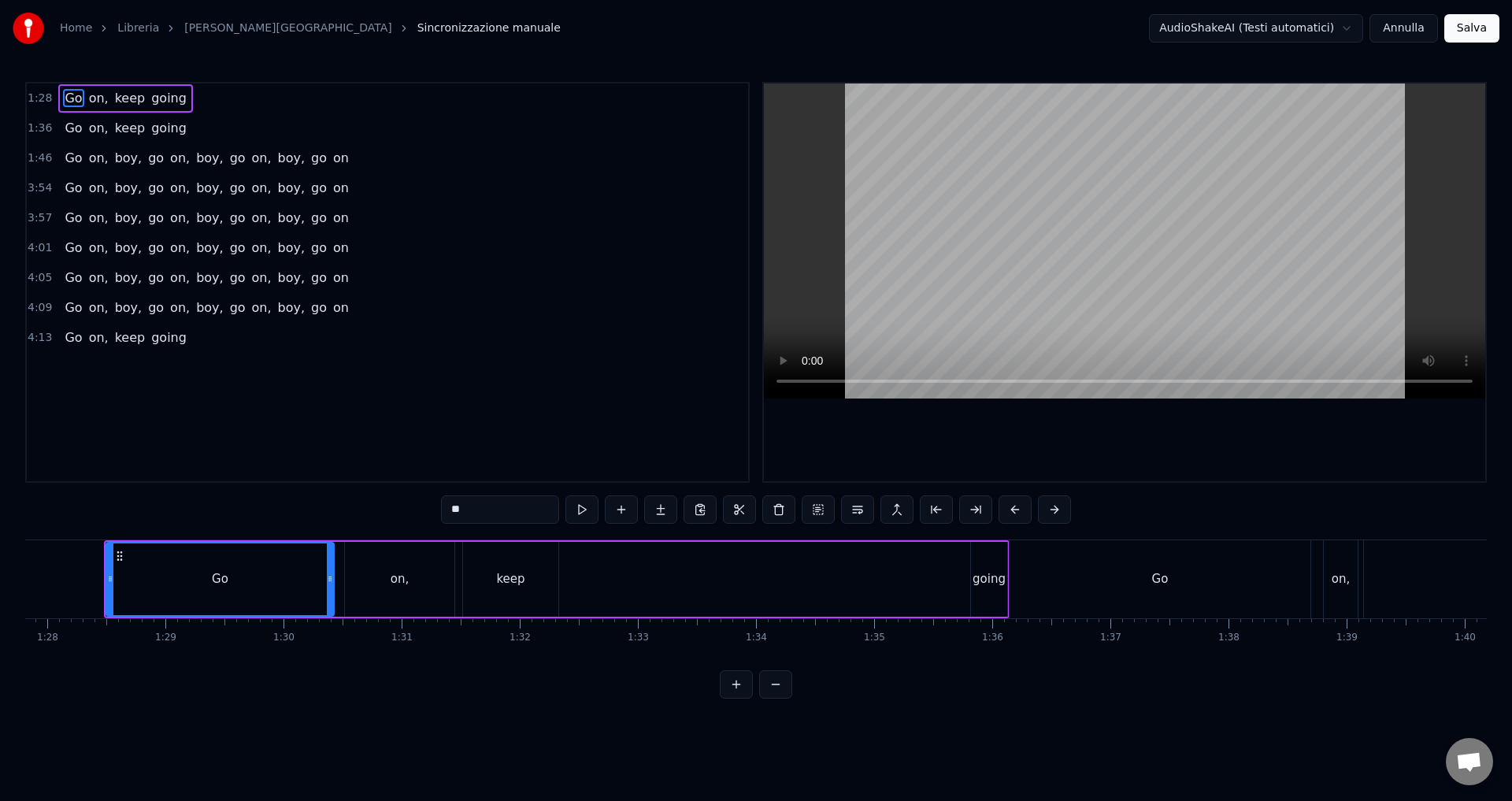
click at [214, 588] on div "Go" at bounding box center [220, 580] width 16 height 18
drag, startPoint x: 472, startPoint y: 514, endPoint x: 412, endPoint y: 502, distance: 61.2
click at [412, 502] on div "1:28 Go on, keep going 1:36 Go on, keep going 1:46 Go on, boy, go on, boy, go o…" at bounding box center [756, 391] width 1462 height 617
click at [557, 424] on div "1:28 Go on, keep going 1:36 Go on, keep going 1:46 Go on, boy, go on, boy, go o…" at bounding box center [387, 283] width 724 height 401
click at [1399, 27] on button "Annulla" at bounding box center [1403, 28] width 68 height 28
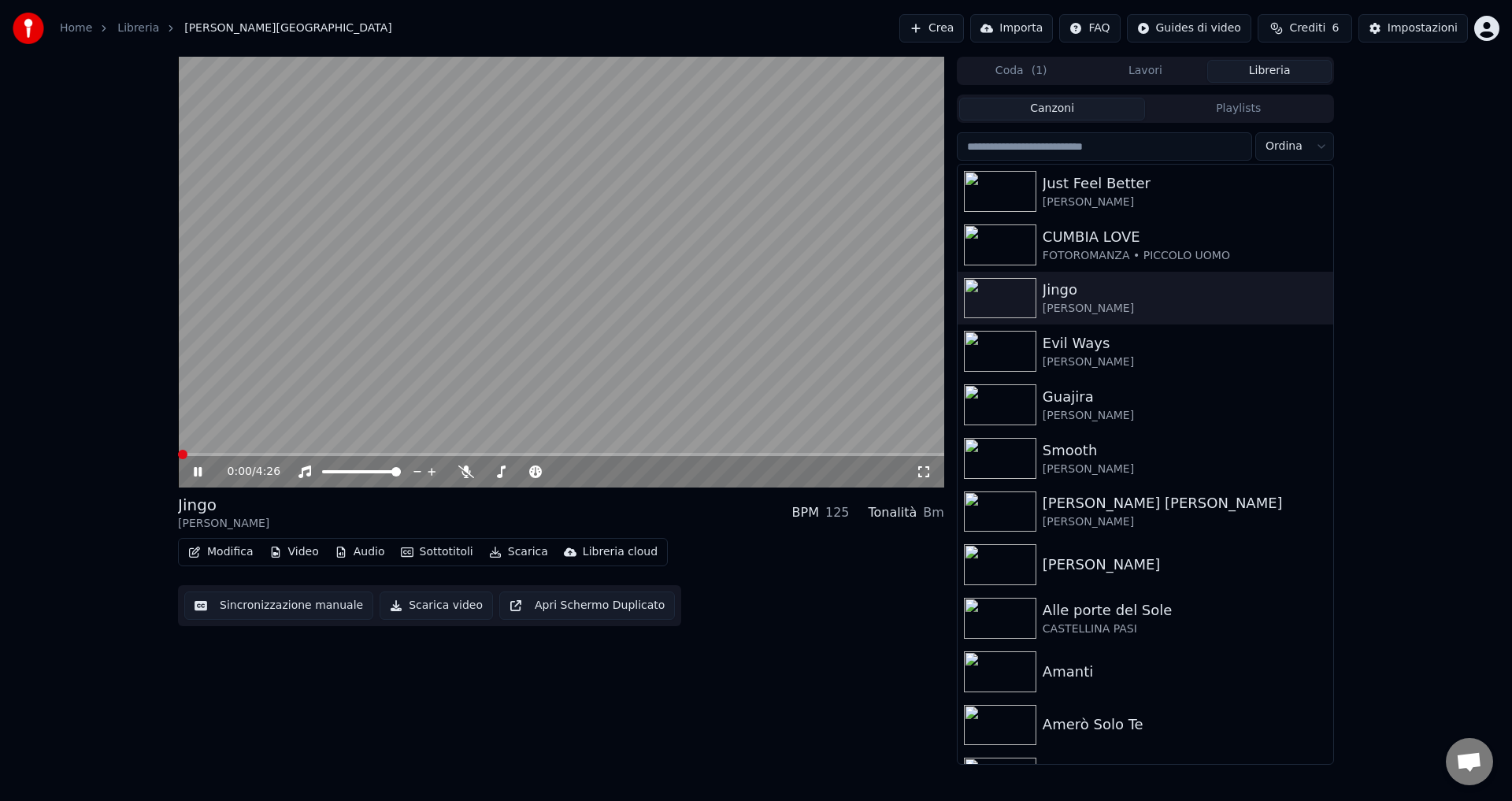
click at [199, 473] on icon at bounding box center [198, 471] width 8 height 9
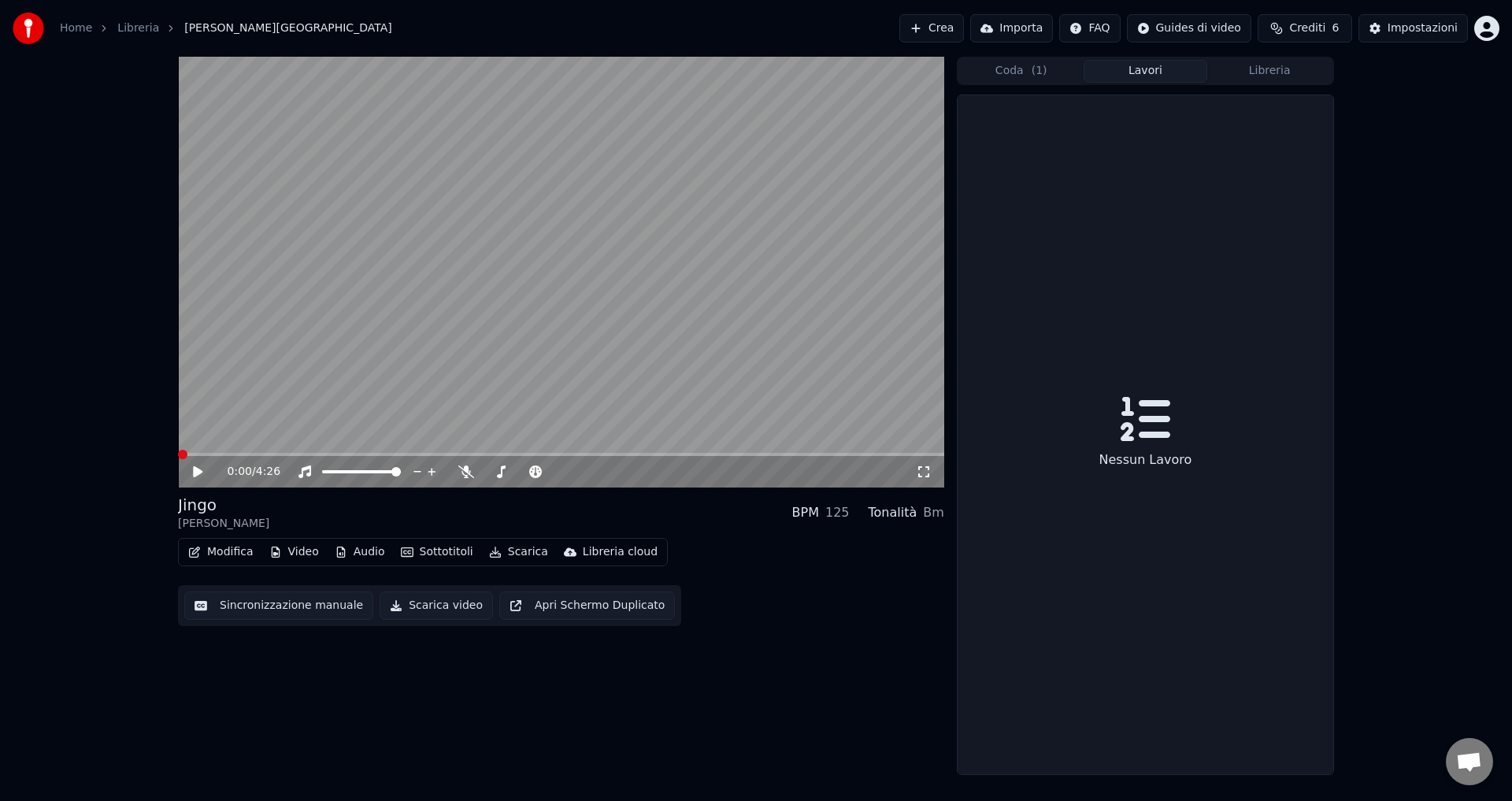
click at [1172, 62] on button "Lavori" at bounding box center [1145, 72] width 124 height 23
click at [1024, 67] on button "Coda ( 1 )" at bounding box center [1021, 72] width 124 height 23
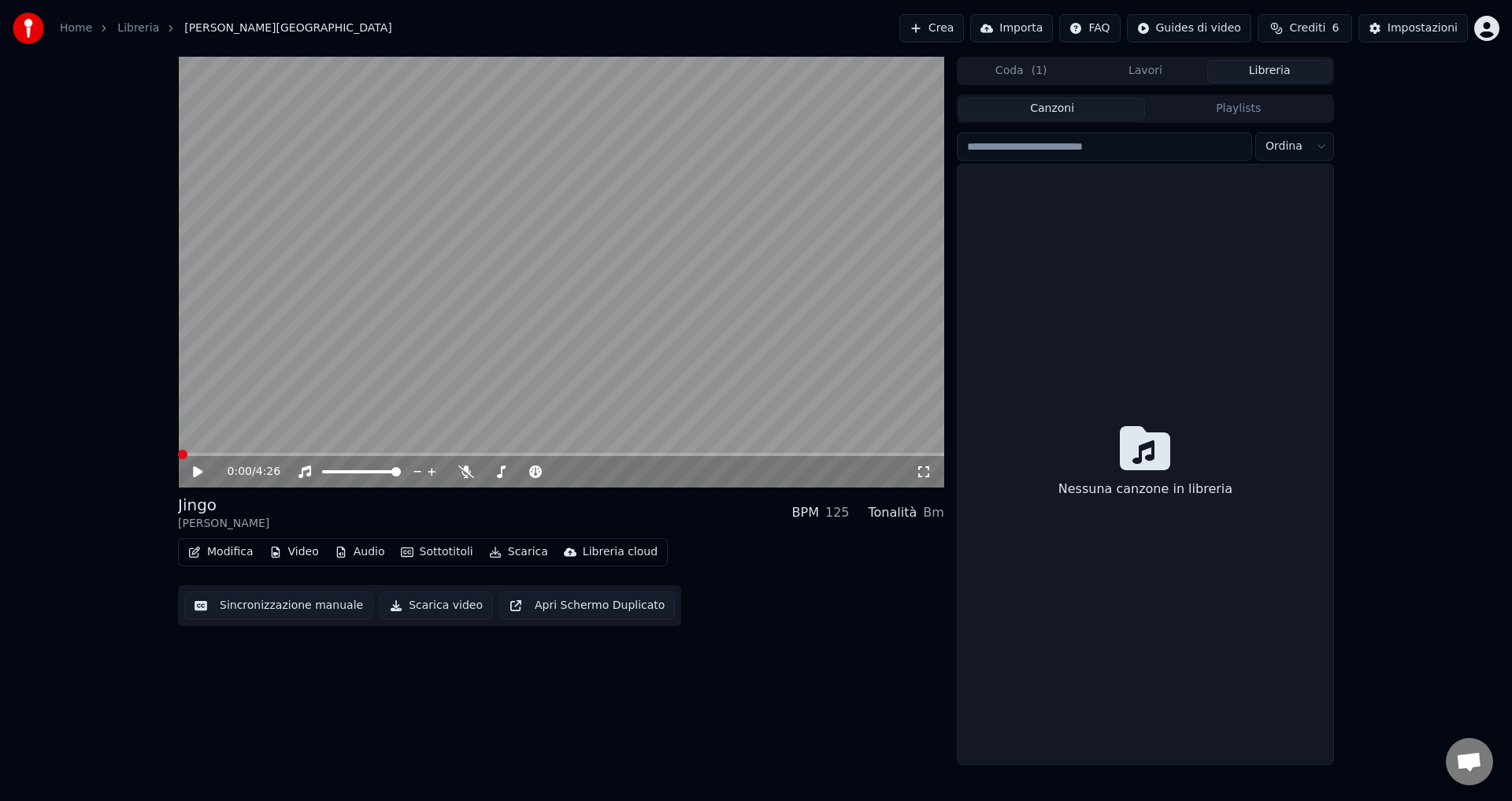
click at [1257, 72] on button "Libreria" at bounding box center [1269, 72] width 124 height 23
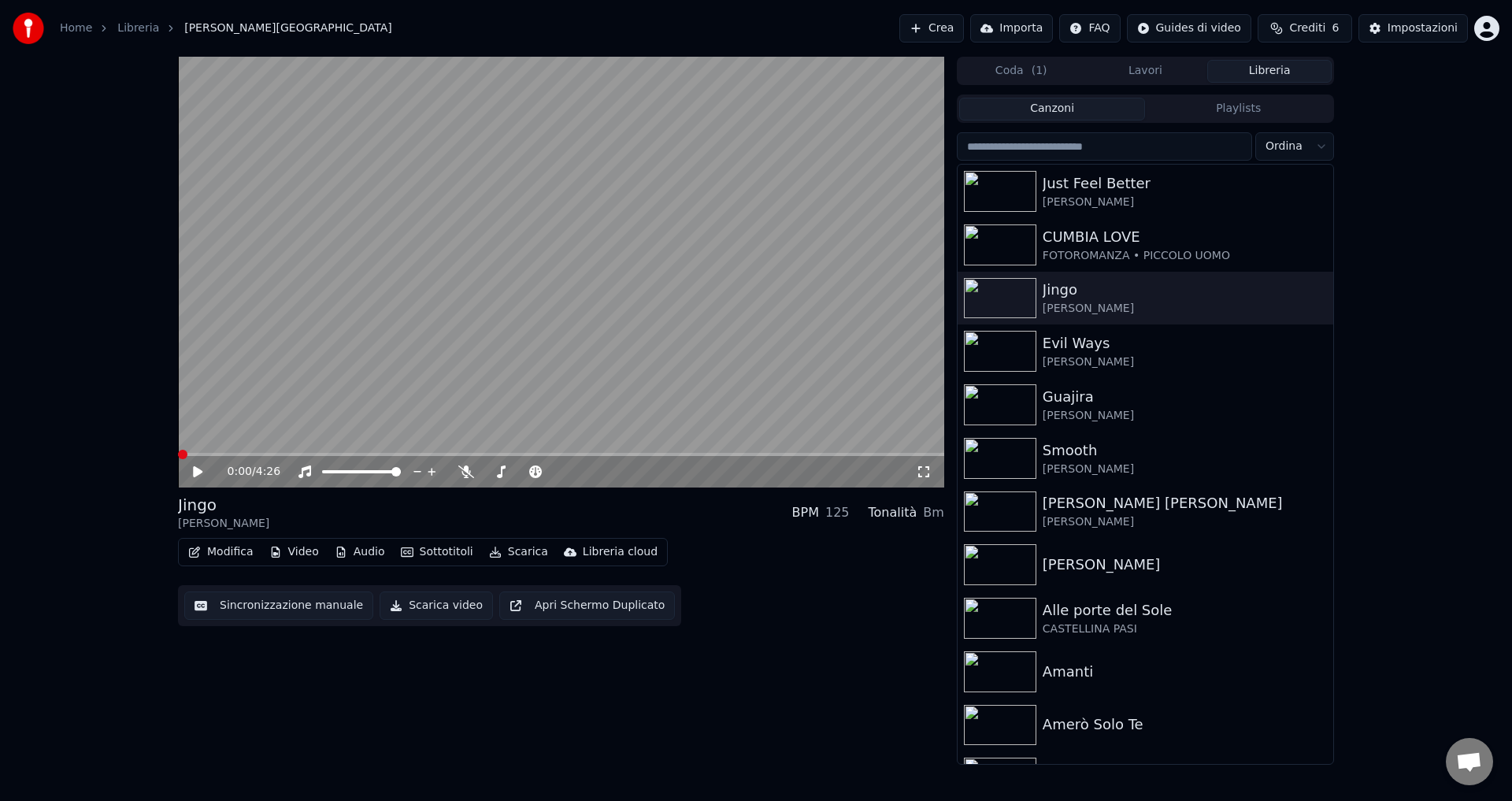
click at [1459, 476] on div "0:00 / 4:26 [PERSON_NAME] BPM 125 Tonalità Bm Modifica Video Audio Sottotitoli …" at bounding box center [756, 410] width 1512 height 708
